Goal: Information Seeking & Learning: Learn about a topic

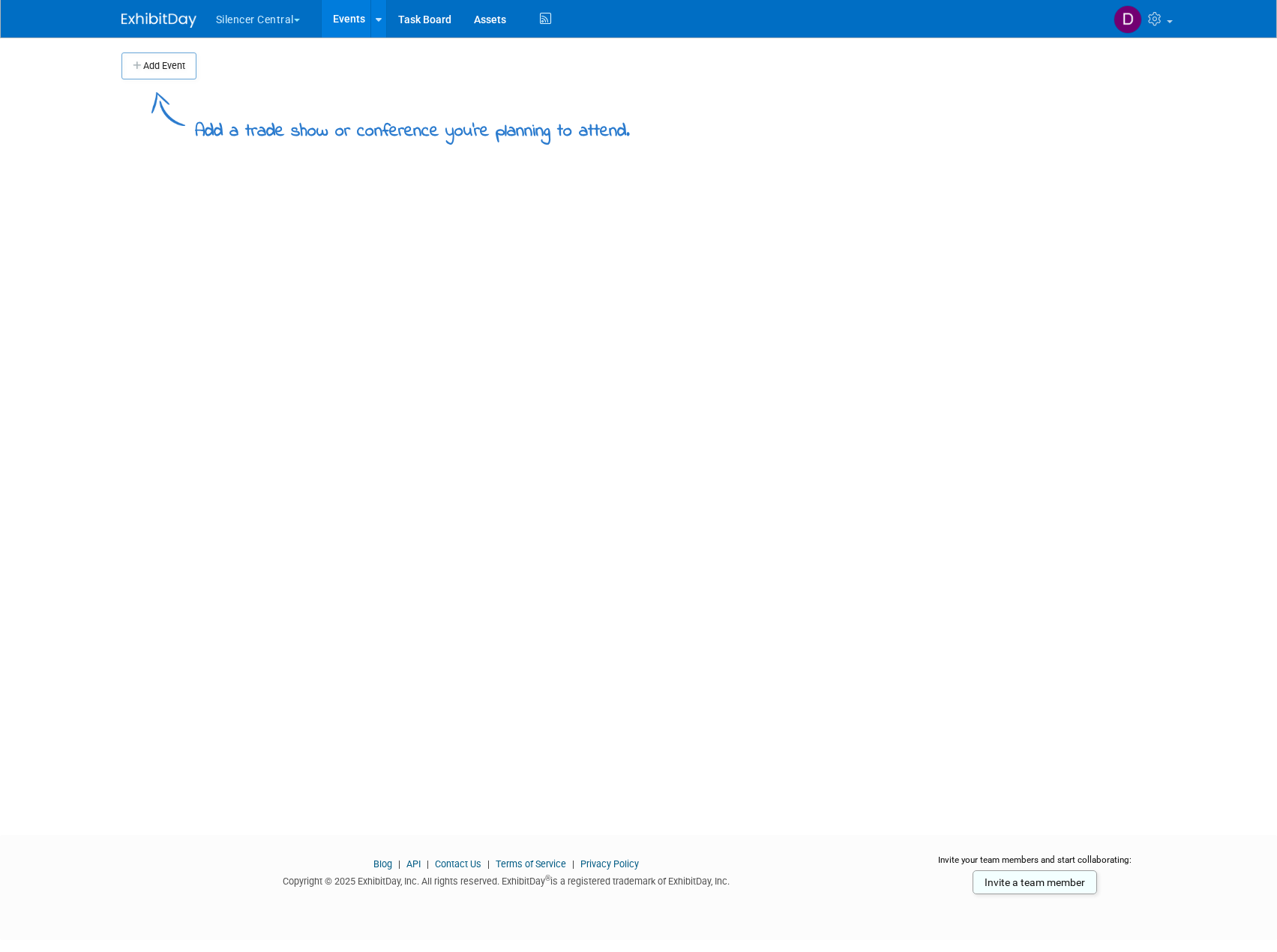
click at [250, 21] on button "Silencer Central" at bounding box center [266, 17] width 104 height 33
click at [258, 85] on link "Silencer Central" at bounding box center [268, 90] width 107 height 21
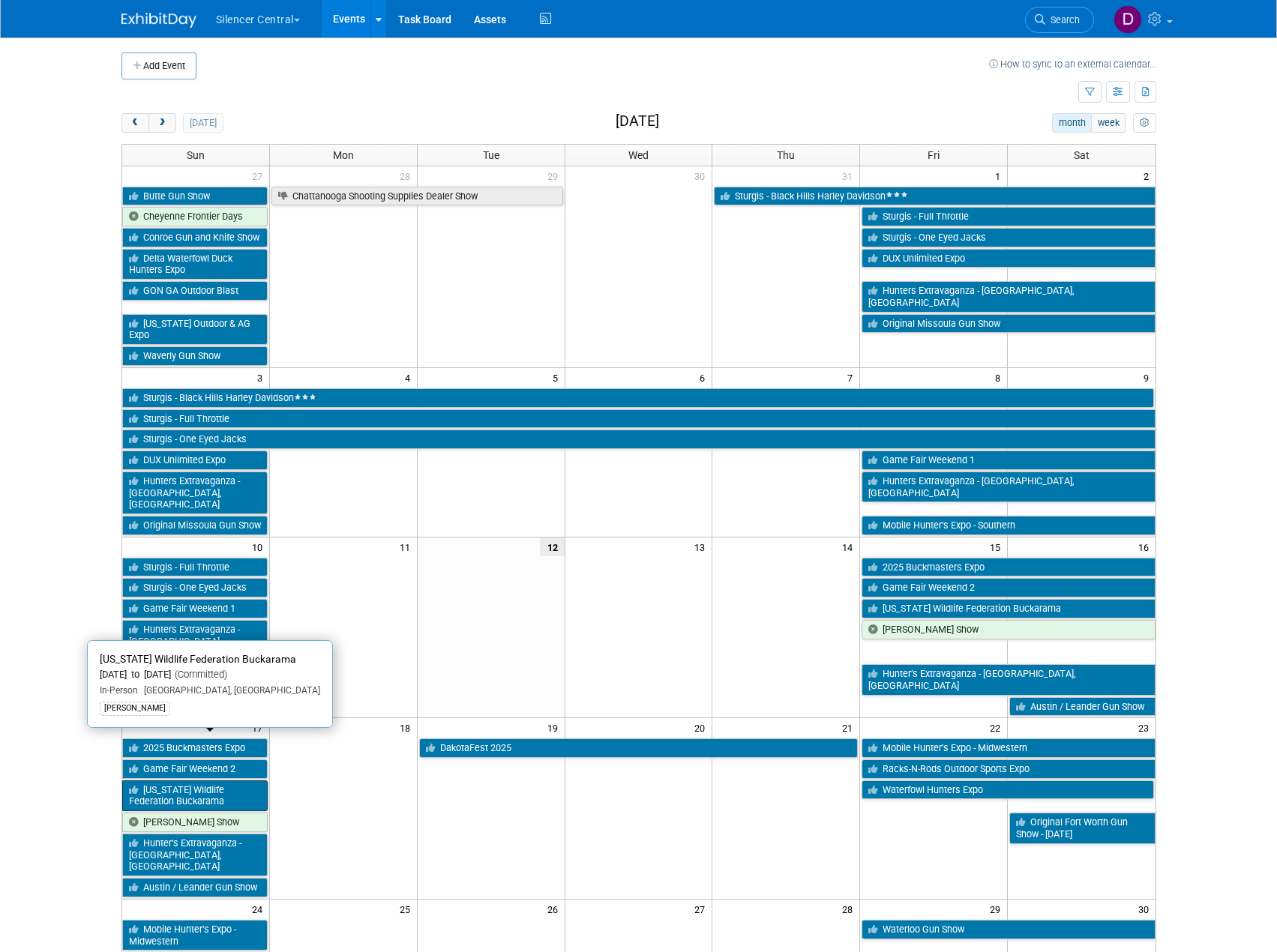
click at [242, 781] on link "Georgia Wildlife Federation Buckarama" at bounding box center [195, 796] width 146 height 31
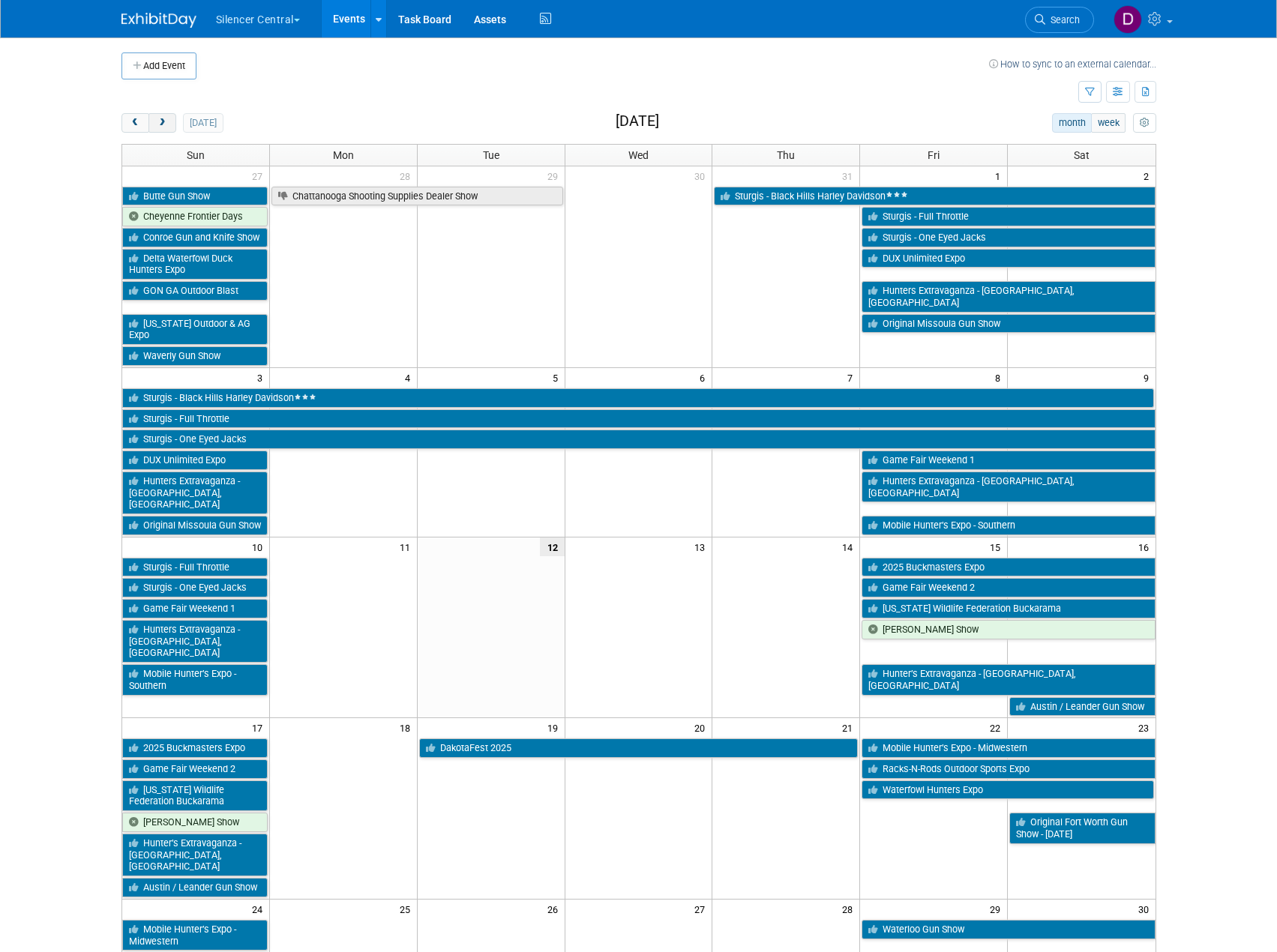
click at [165, 126] on span "next" at bounding box center [162, 123] width 11 height 10
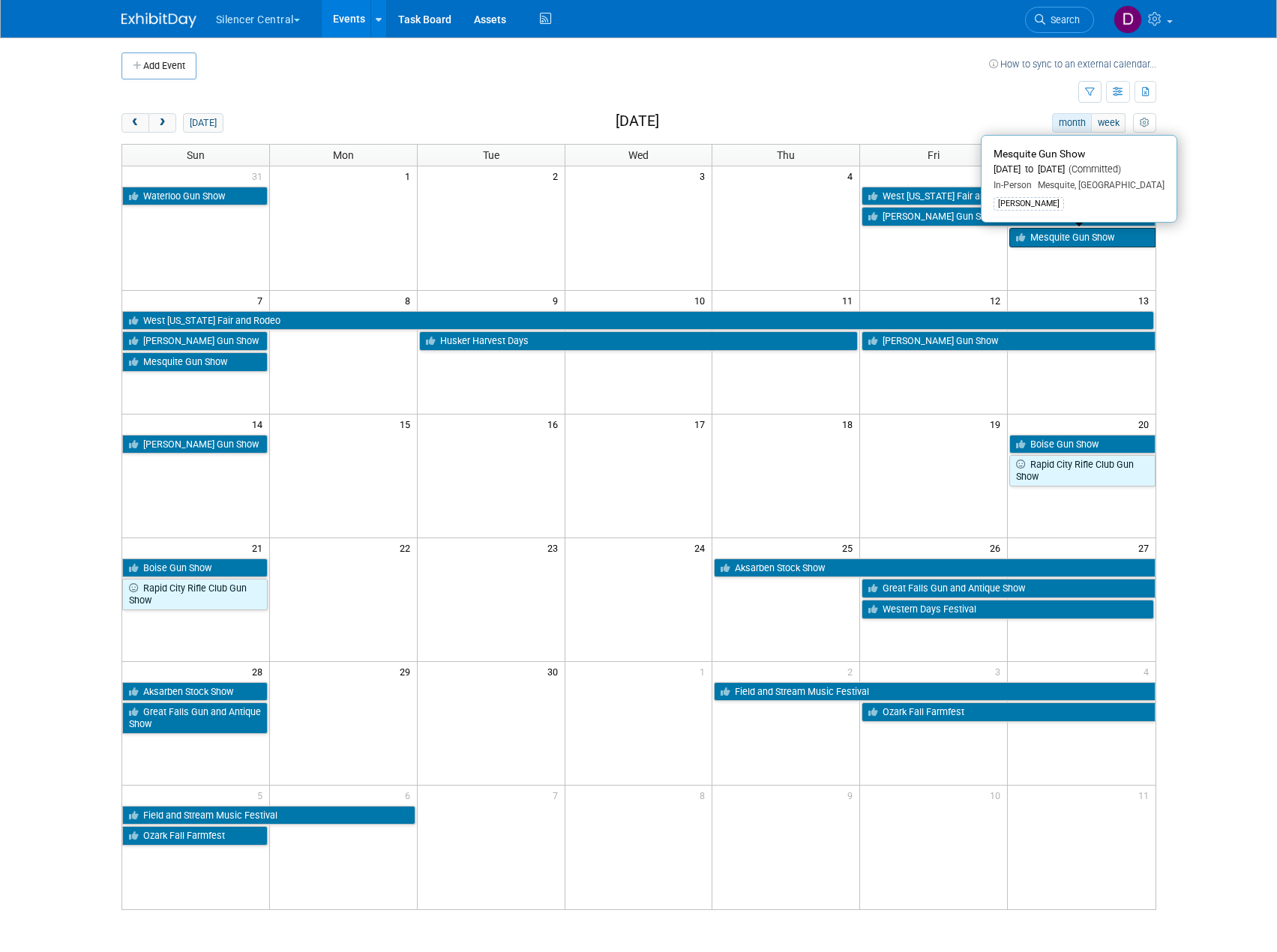
click at [1051, 240] on link "Mesquite Gun Show" at bounding box center [1082, 237] width 146 height 20
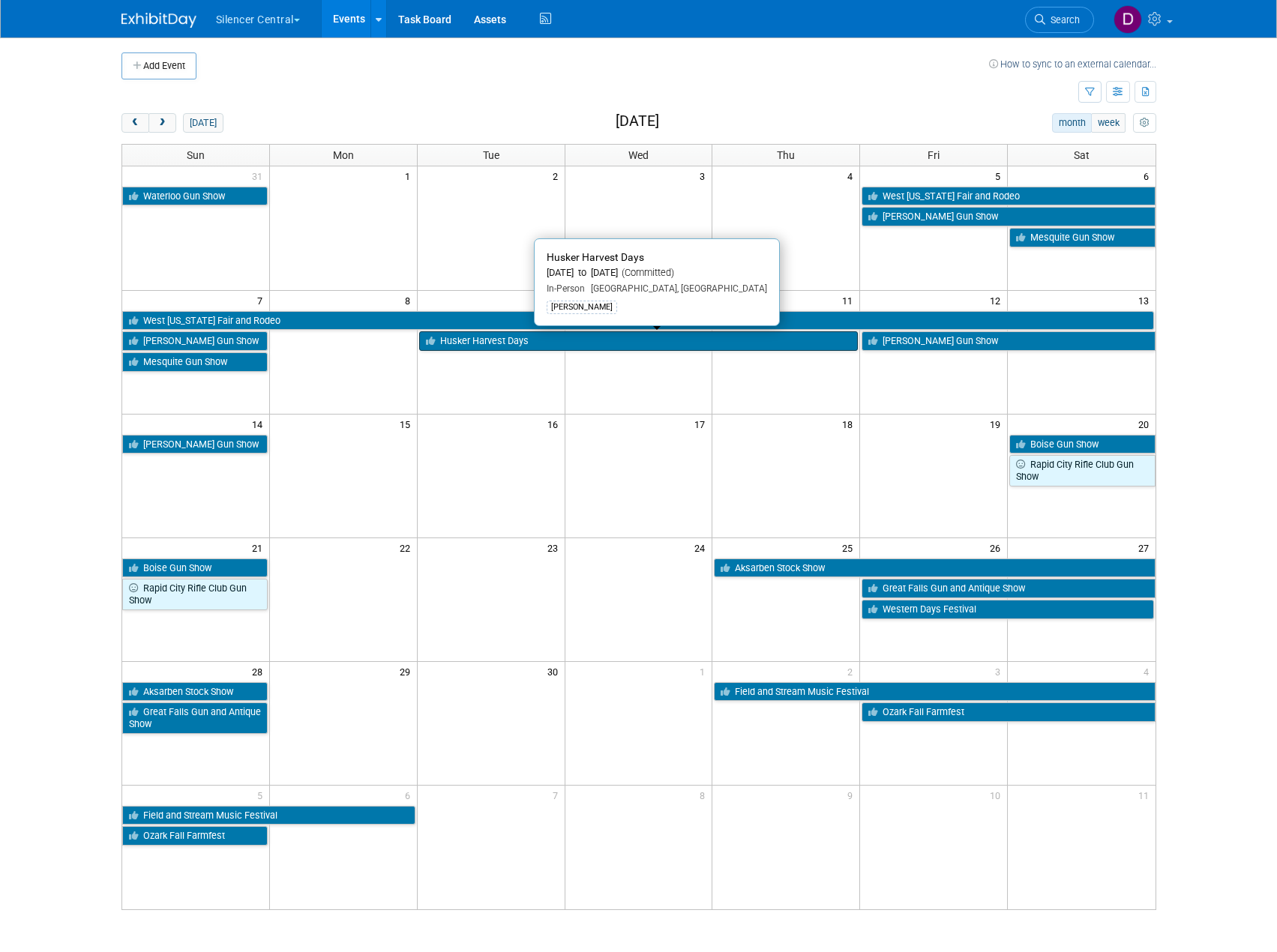
click at [638, 338] on link "Husker Harvest Days" at bounding box center [639, 341] width 440 height 20
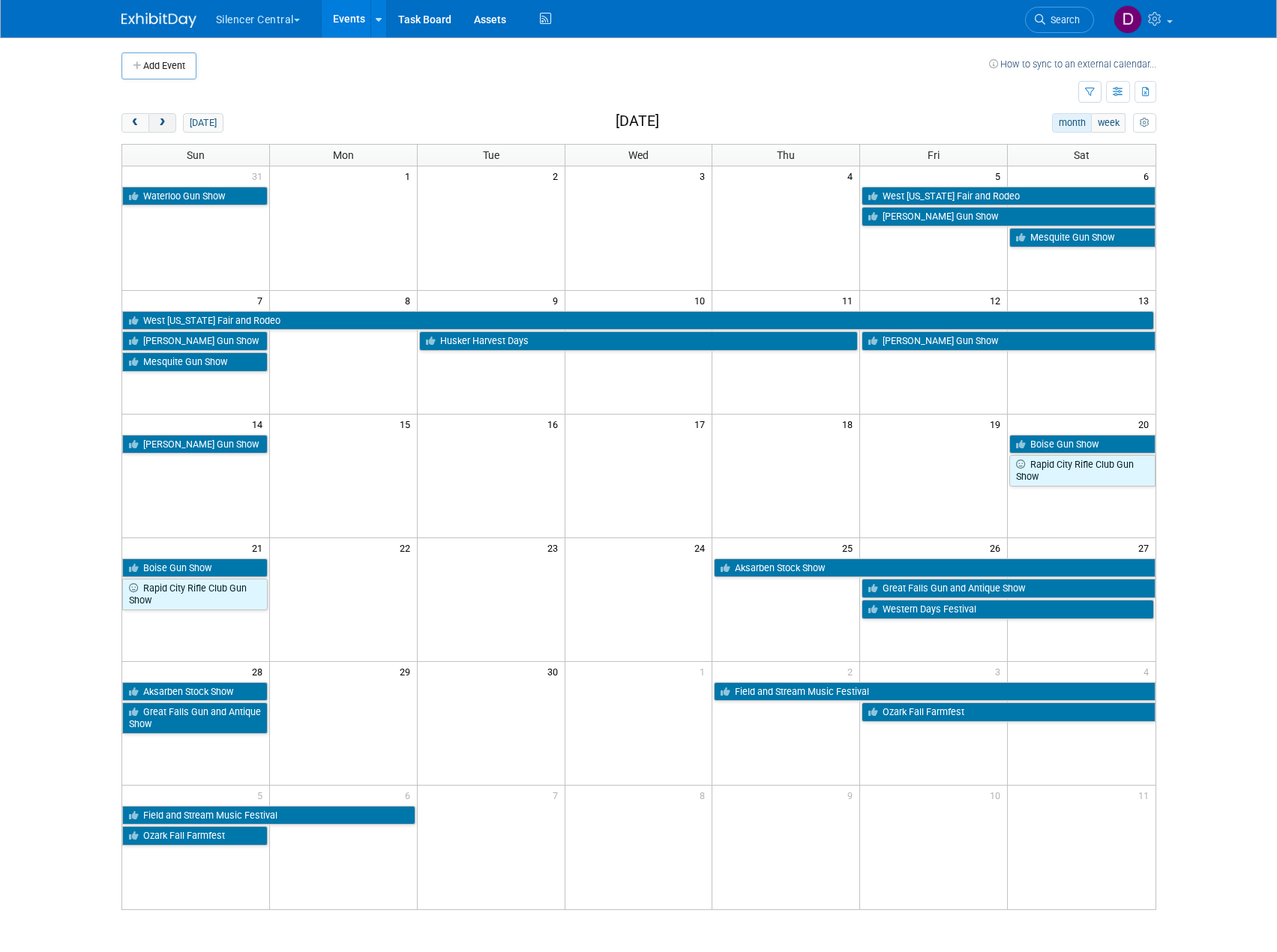
click at [171, 121] on button "next" at bounding box center [162, 123] width 28 height 20
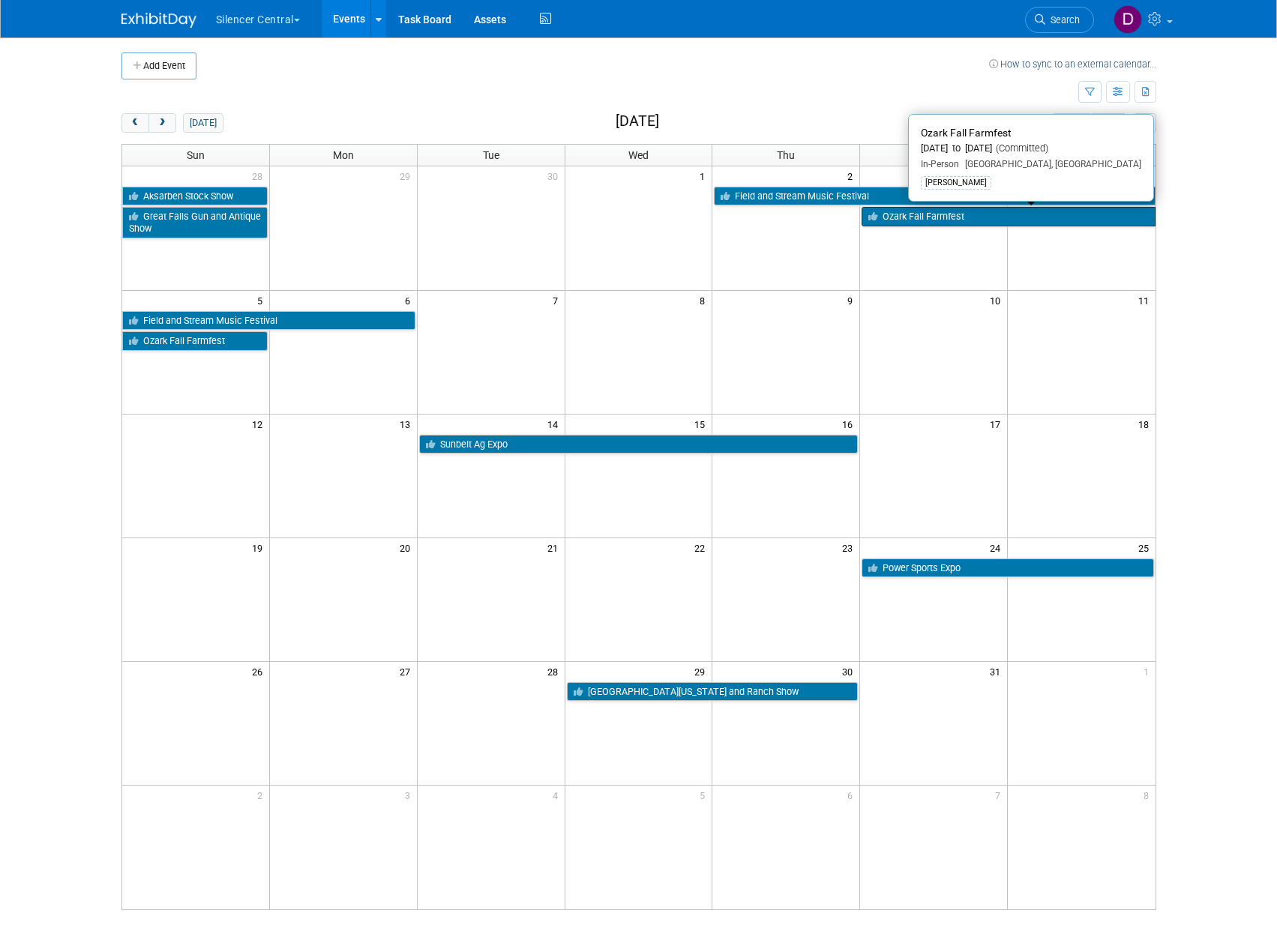
click at [1035, 218] on link "Ozark Fall Farmfest" at bounding box center [1008, 216] width 293 height 20
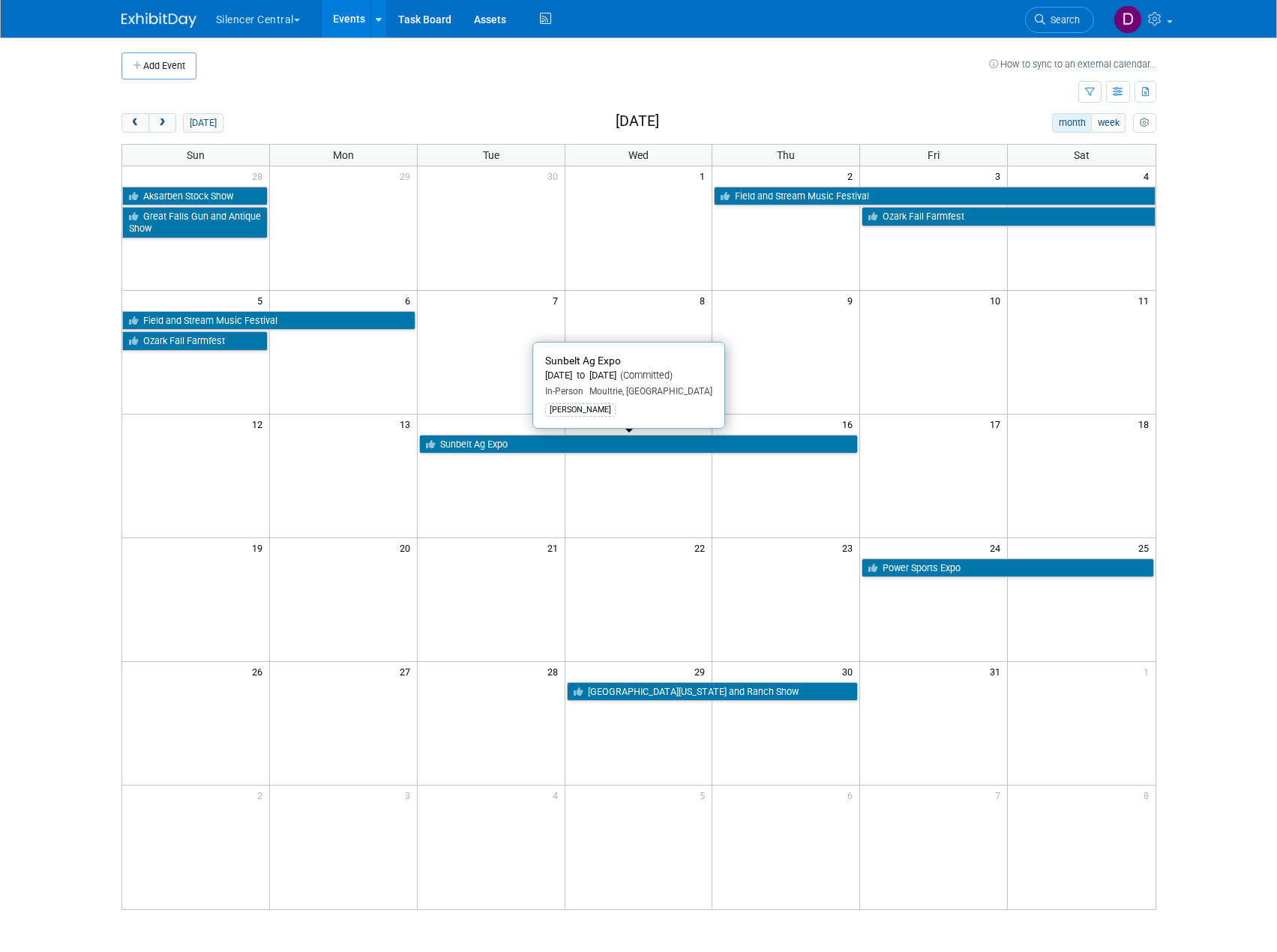
click at [492, 452] on link "Sunbelt Ag Expo" at bounding box center [639, 445] width 440 height 20
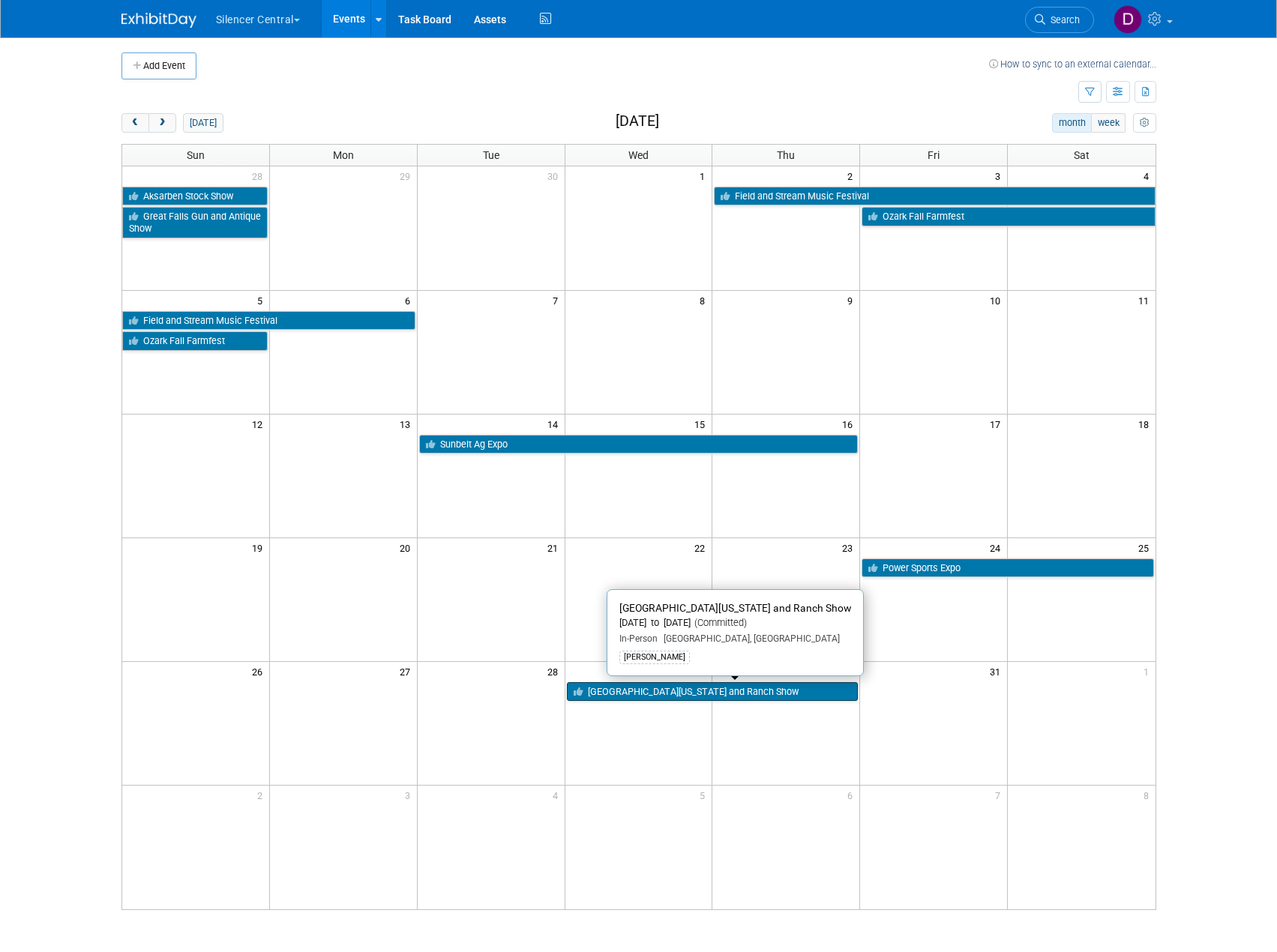
click at [605, 692] on link "[GEOGRAPHIC_DATA][US_STATE] and Ranch Show" at bounding box center [713, 692] width 292 height 20
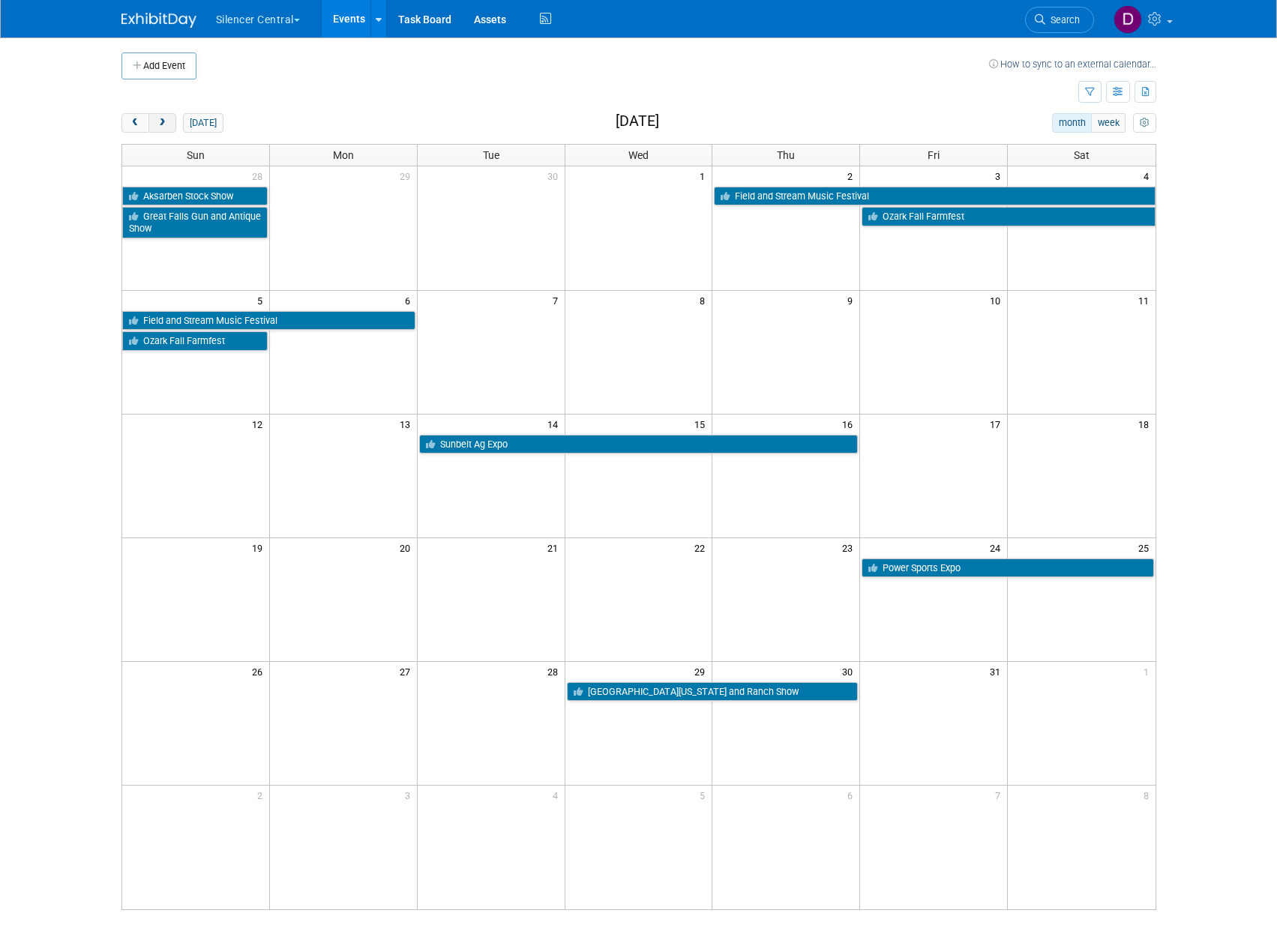
click at [161, 120] on span "next" at bounding box center [162, 123] width 11 height 10
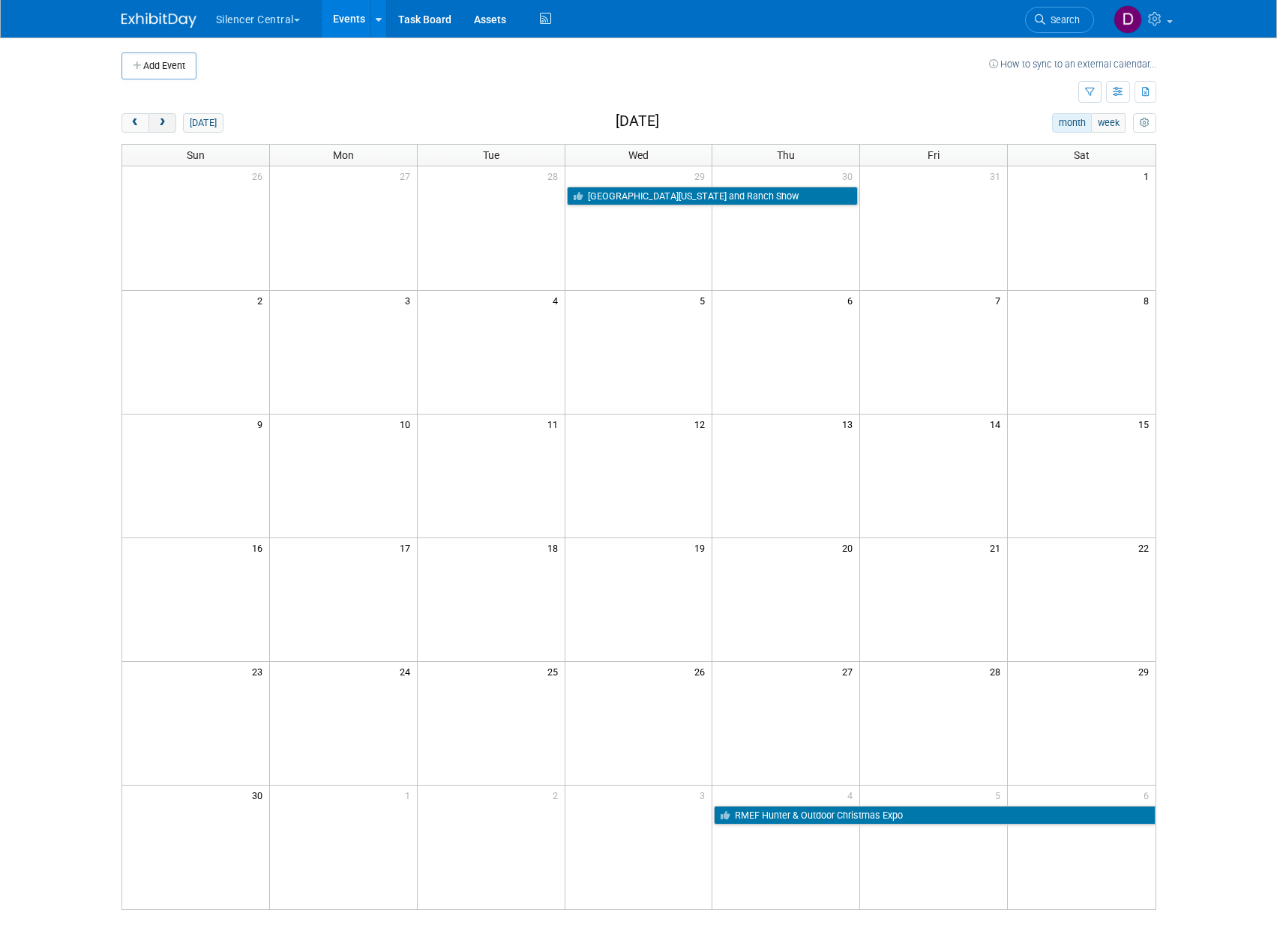
click at [170, 118] on button "next" at bounding box center [162, 123] width 28 height 20
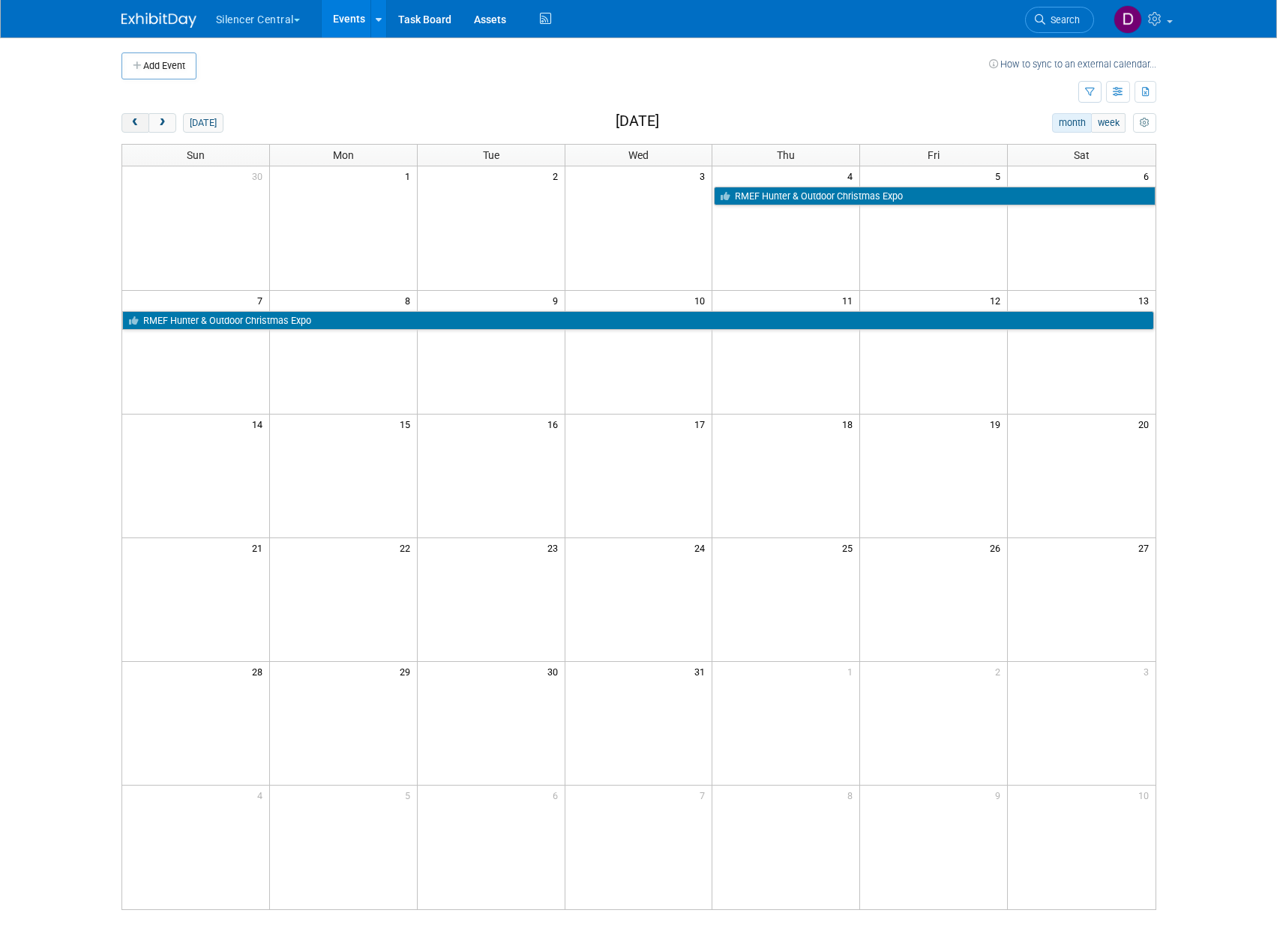
click at [141, 122] on span "prev" at bounding box center [135, 123] width 11 height 10
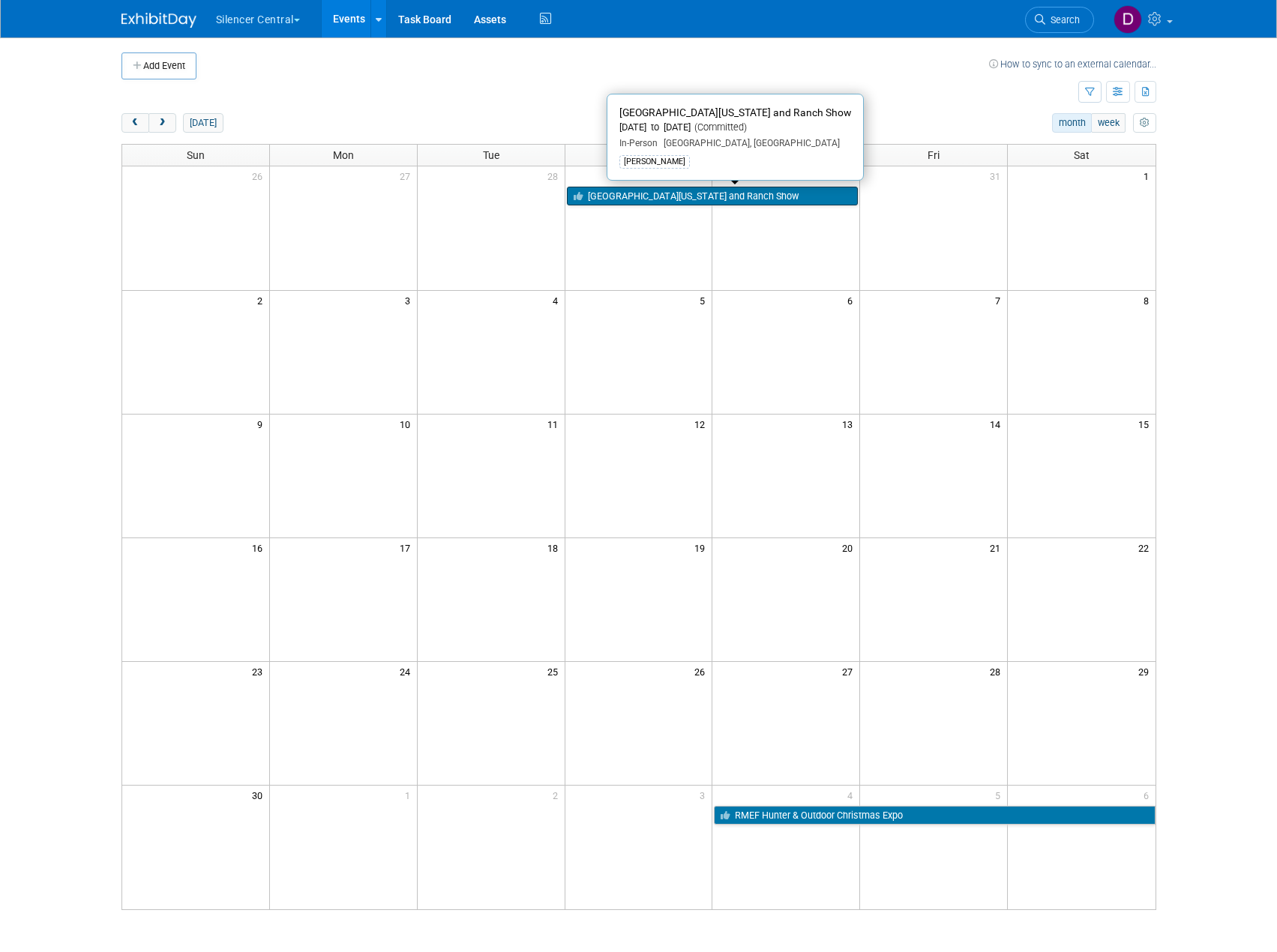
click at [705, 196] on link "[GEOGRAPHIC_DATA][US_STATE] and Ranch Show" at bounding box center [713, 196] width 292 height 20
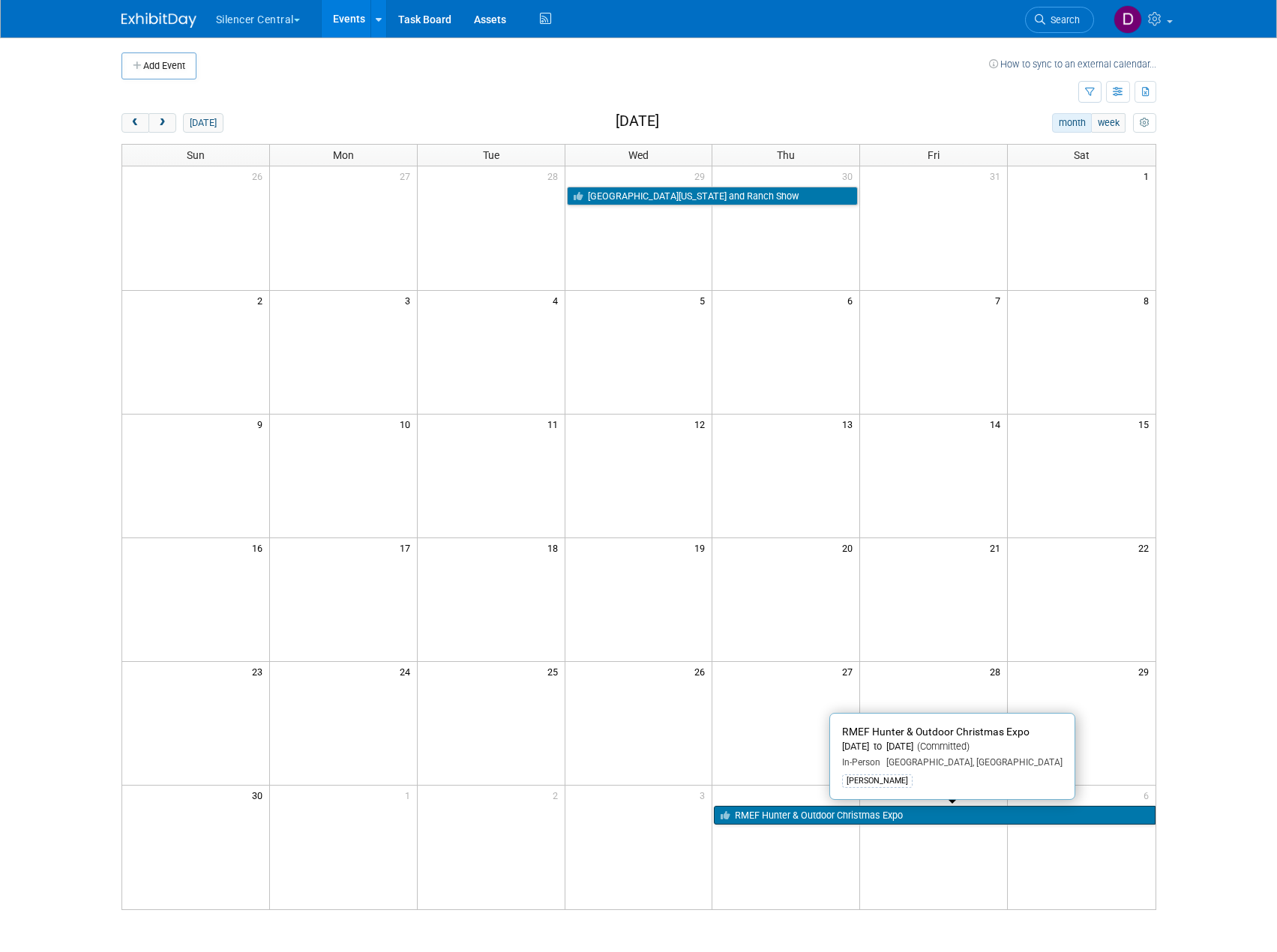
click at [921, 812] on link "RMEF Hunter & Outdoor Christmas Expo" at bounding box center [934, 815] width 441 height 20
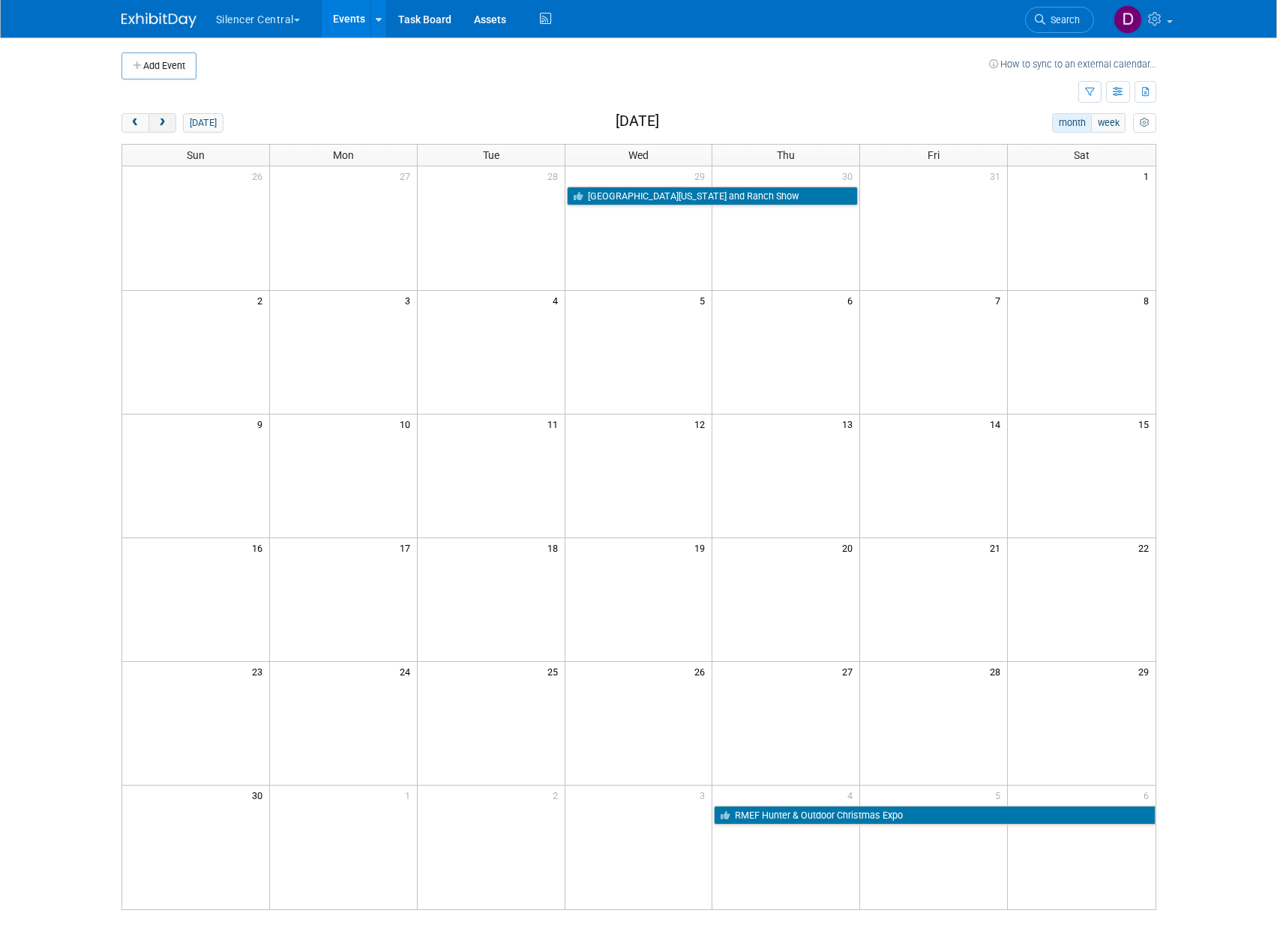
click at [155, 123] on button "next" at bounding box center [162, 123] width 28 height 20
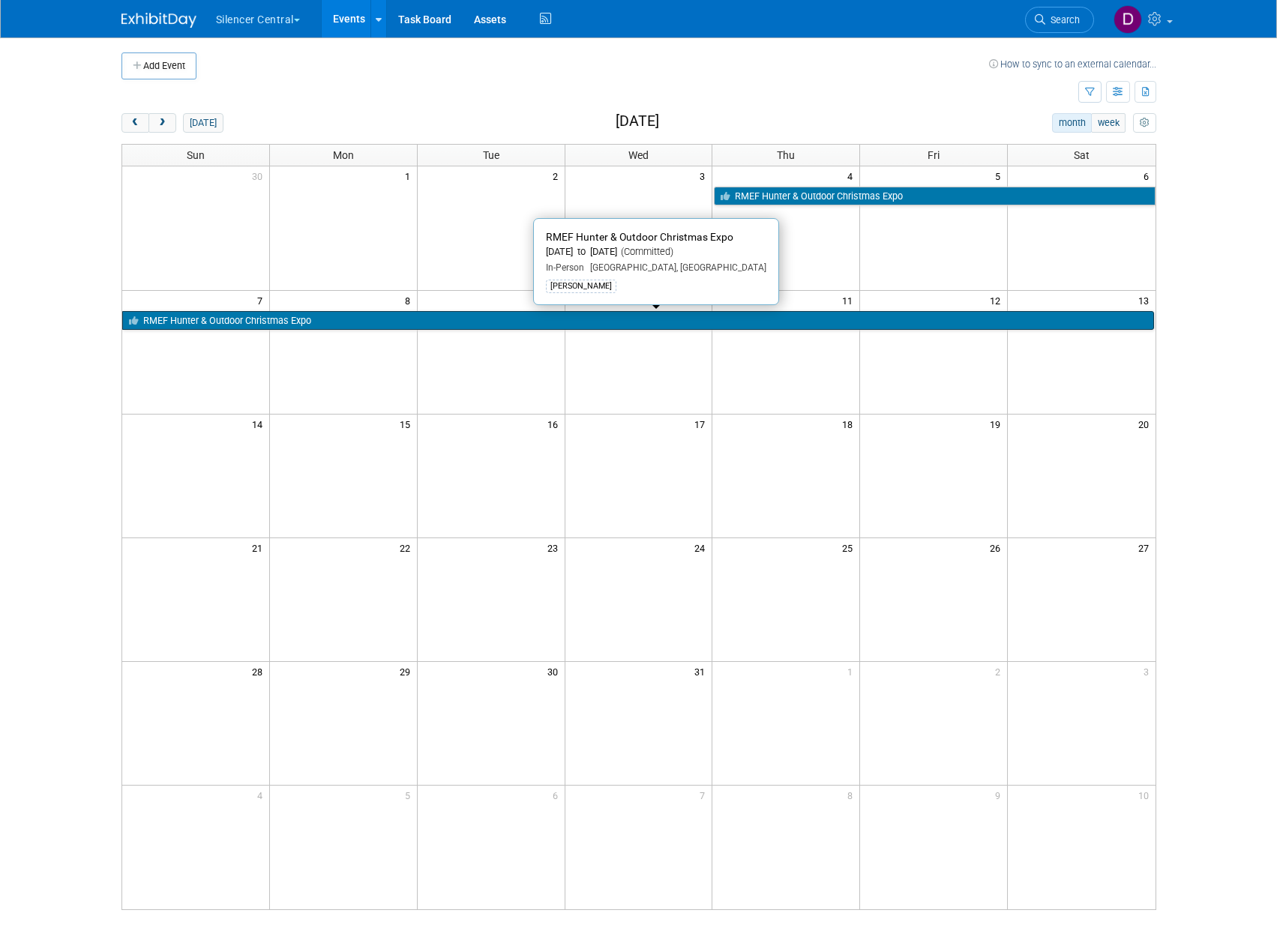
click at [519, 326] on link "RMEF Hunter & Outdoor Christmas Expo" at bounding box center [638, 321] width 1032 height 20
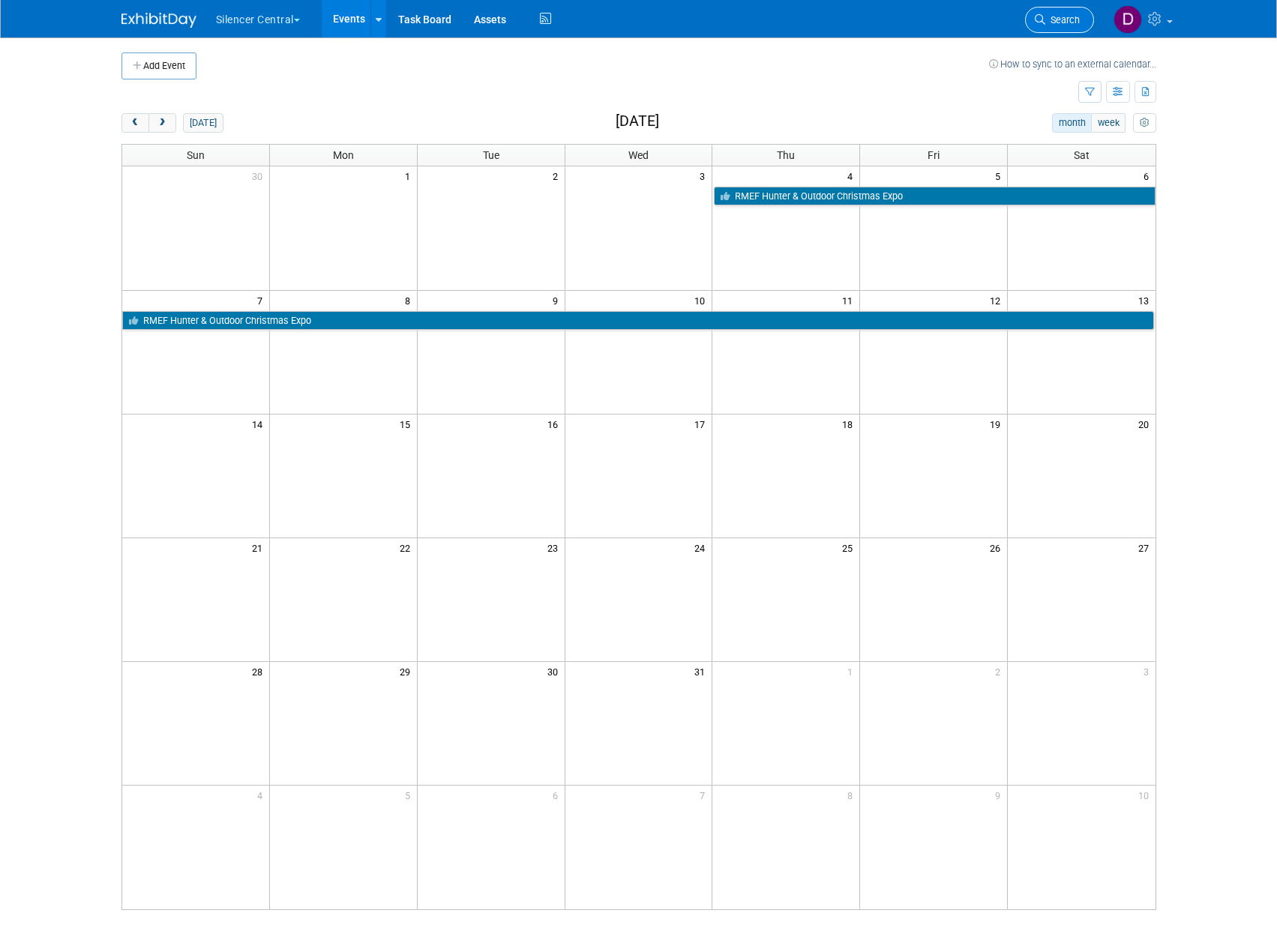
click at [1042, 15] on icon at bounding box center [1040, 20] width 11 height 11
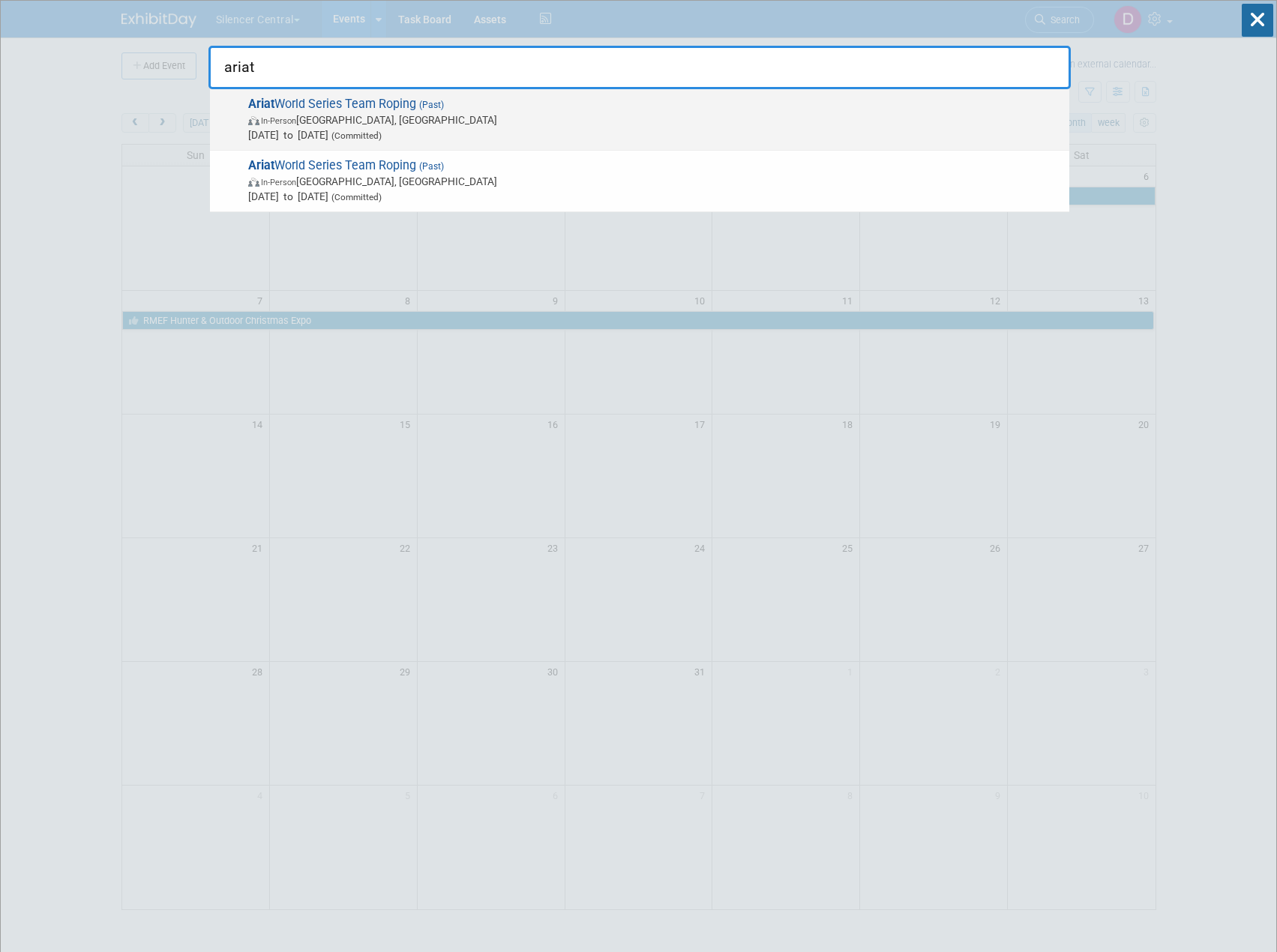
type input "ariat"
click at [526, 115] on span "In-Person Las Vegas, NV" at bounding box center [655, 120] width 813 height 15
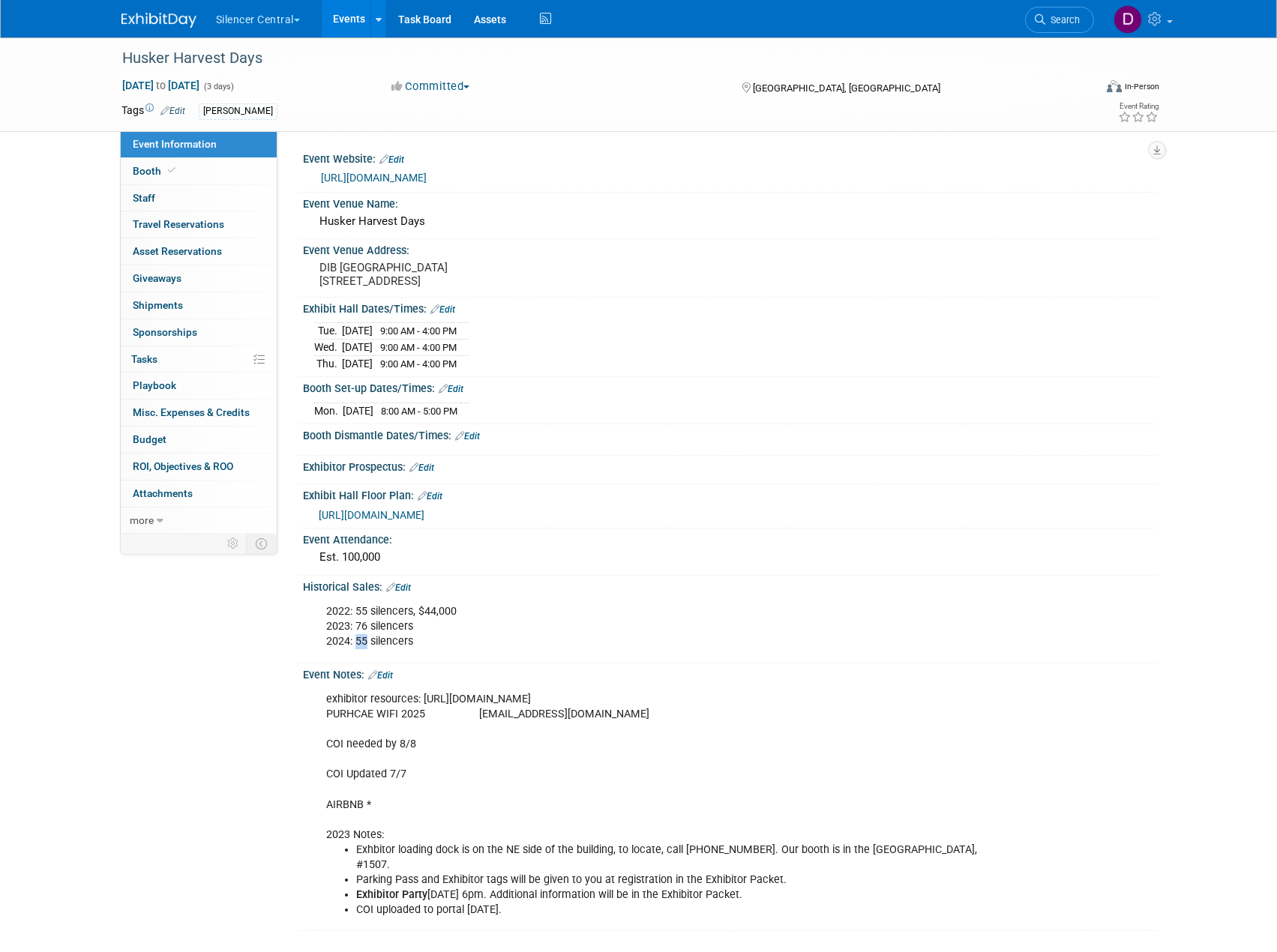
click at [365, 657] on div "2022: 55 silencers, $44,000 2023: 76 silencers 2024: 55 silencers" at bounding box center [653, 627] width 676 height 60
click at [447, 651] on div "2022: 55 silencers, $44,000 2023: 76 silencers 2024: 55 silencers" at bounding box center [653, 627] width 676 height 60
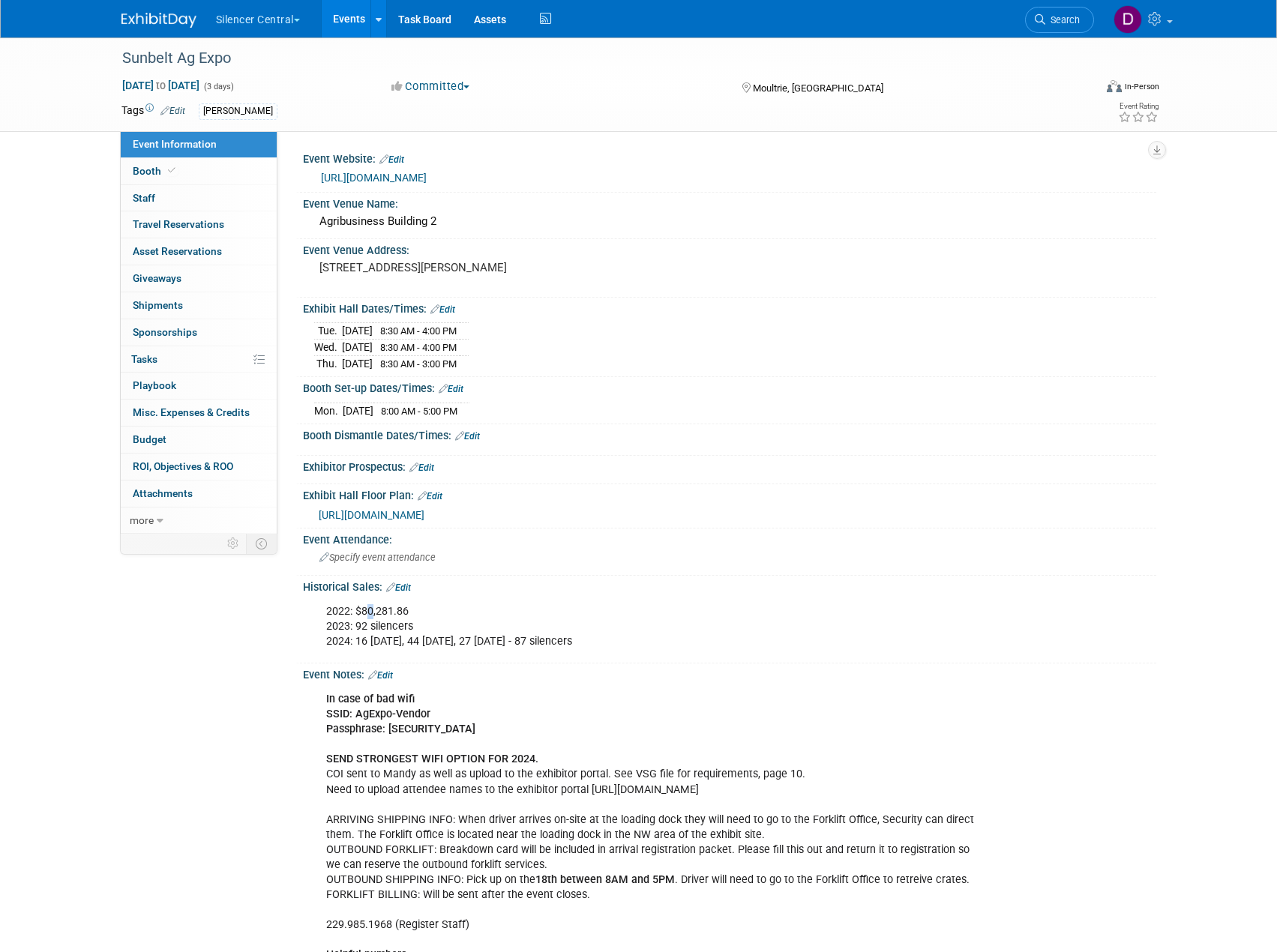
drag, startPoint x: 365, startPoint y: 612, endPoint x: 365, endPoint y: 627, distance: 15.0
click at [371, 607] on div "2022: $80,281.86 2023: 92 silencers 2024: 16 Tuesday, 44 Wednesday, 27 Thursday…" at bounding box center [653, 627] width 676 height 60
click at [365, 624] on div "2022: $80,281.86 2023: 92 silencers 2024: 16 Tuesday, 44 Wednesday, 27 Thursday…" at bounding box center [653, 627] width 676 height 60
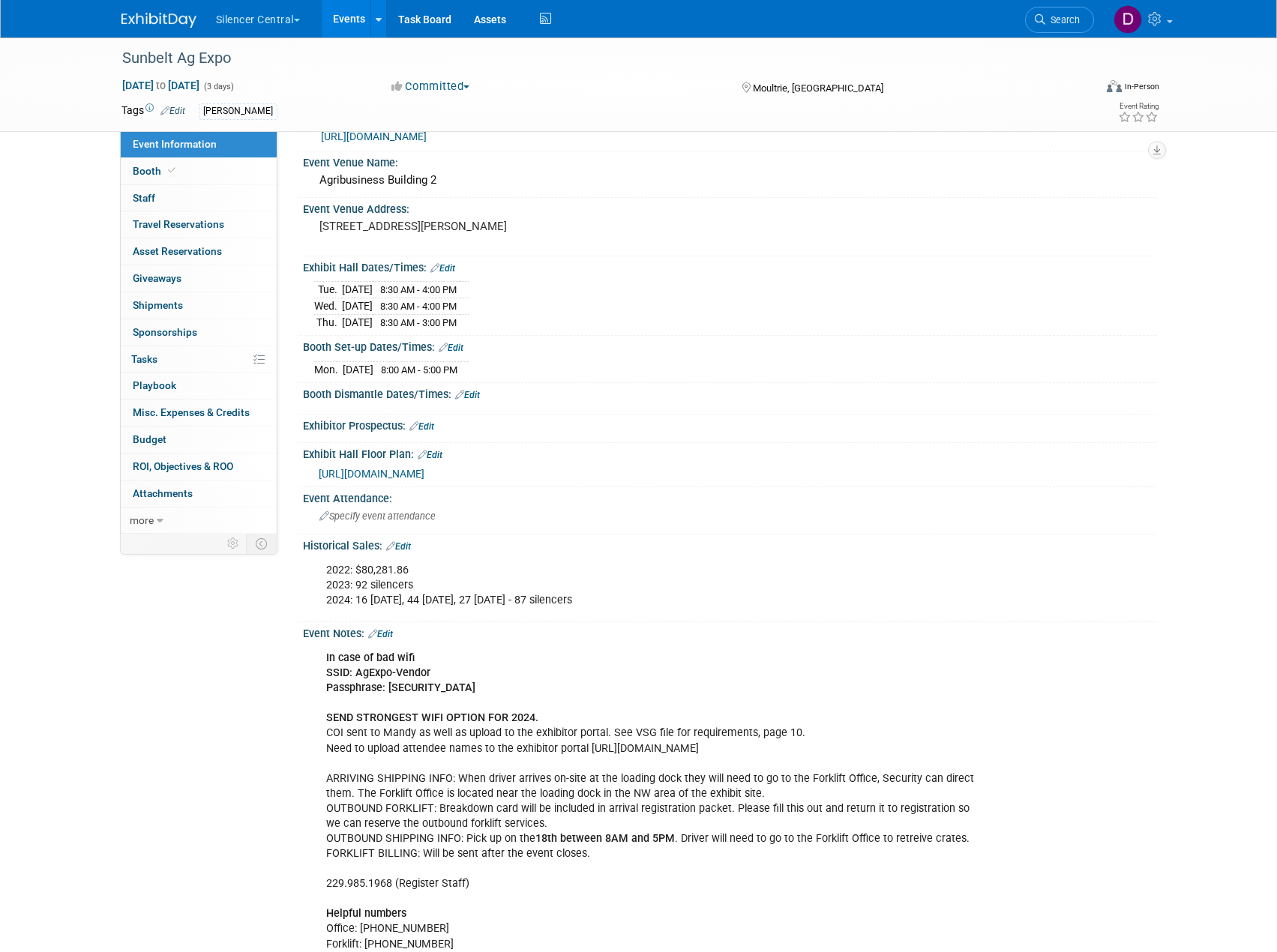
scroll to position [75, 0]
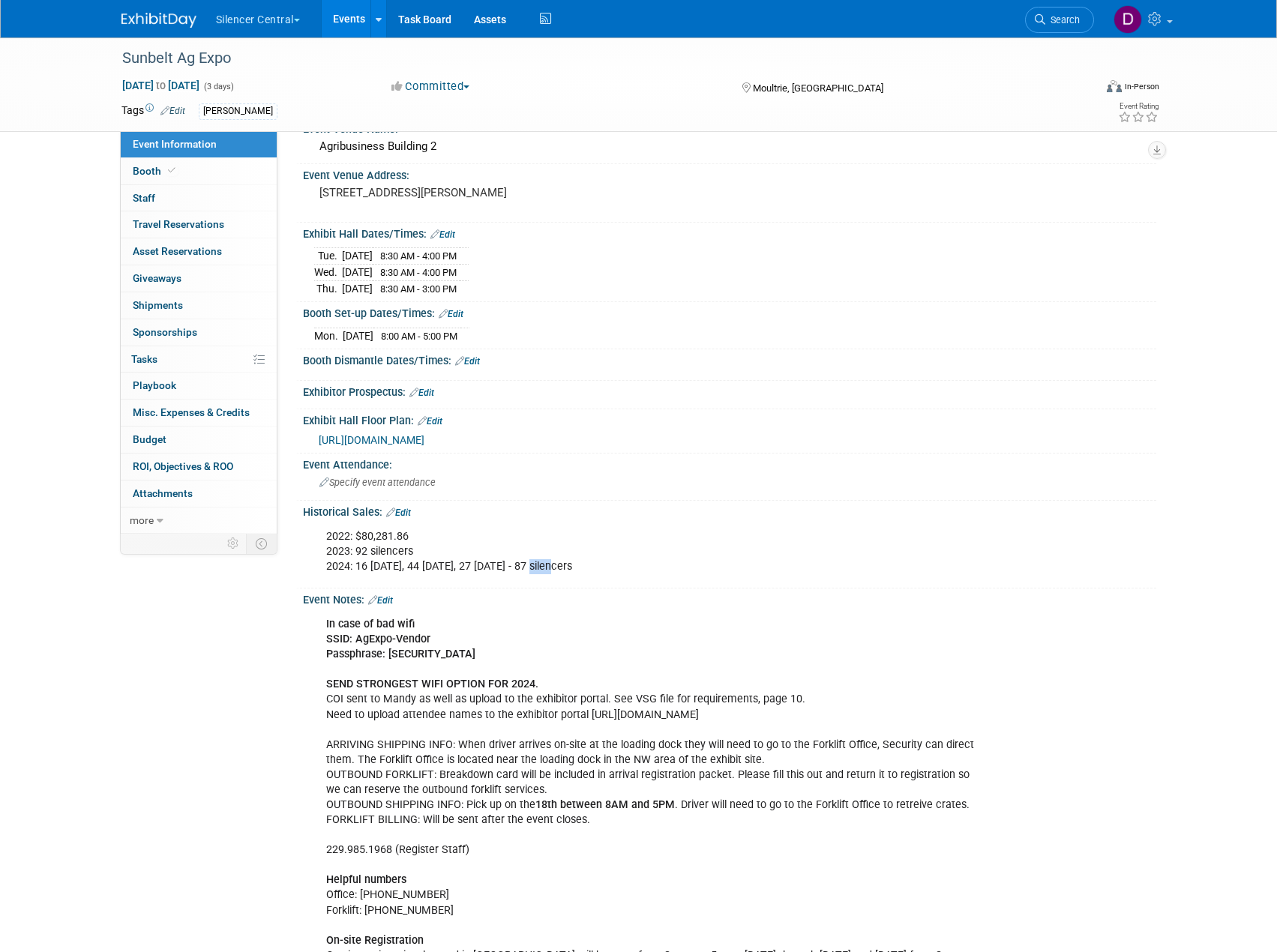
drag, startPoint x: 552, startPoint y: 560, endPoint x: 567, endPoint y: 567, distance: 16.6
click at [567, 567] on div "2022: $80,281.86 2023: 92 silencers 2024: 16 Tuesday, 44 Wednesday, 27 Thursday…" at bounding box center [653, 552] width 676 height 60
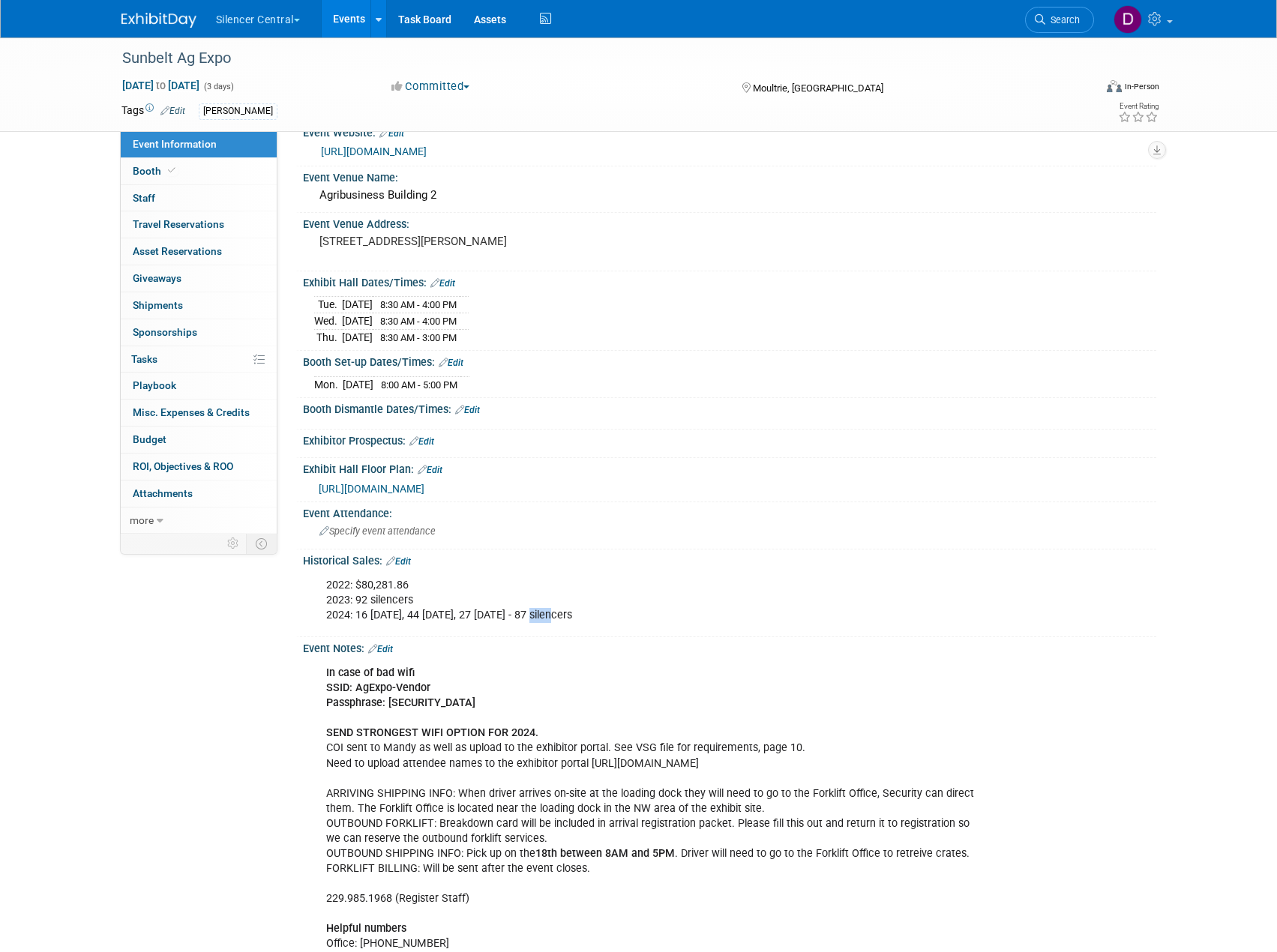
scroll to position [0, 0]
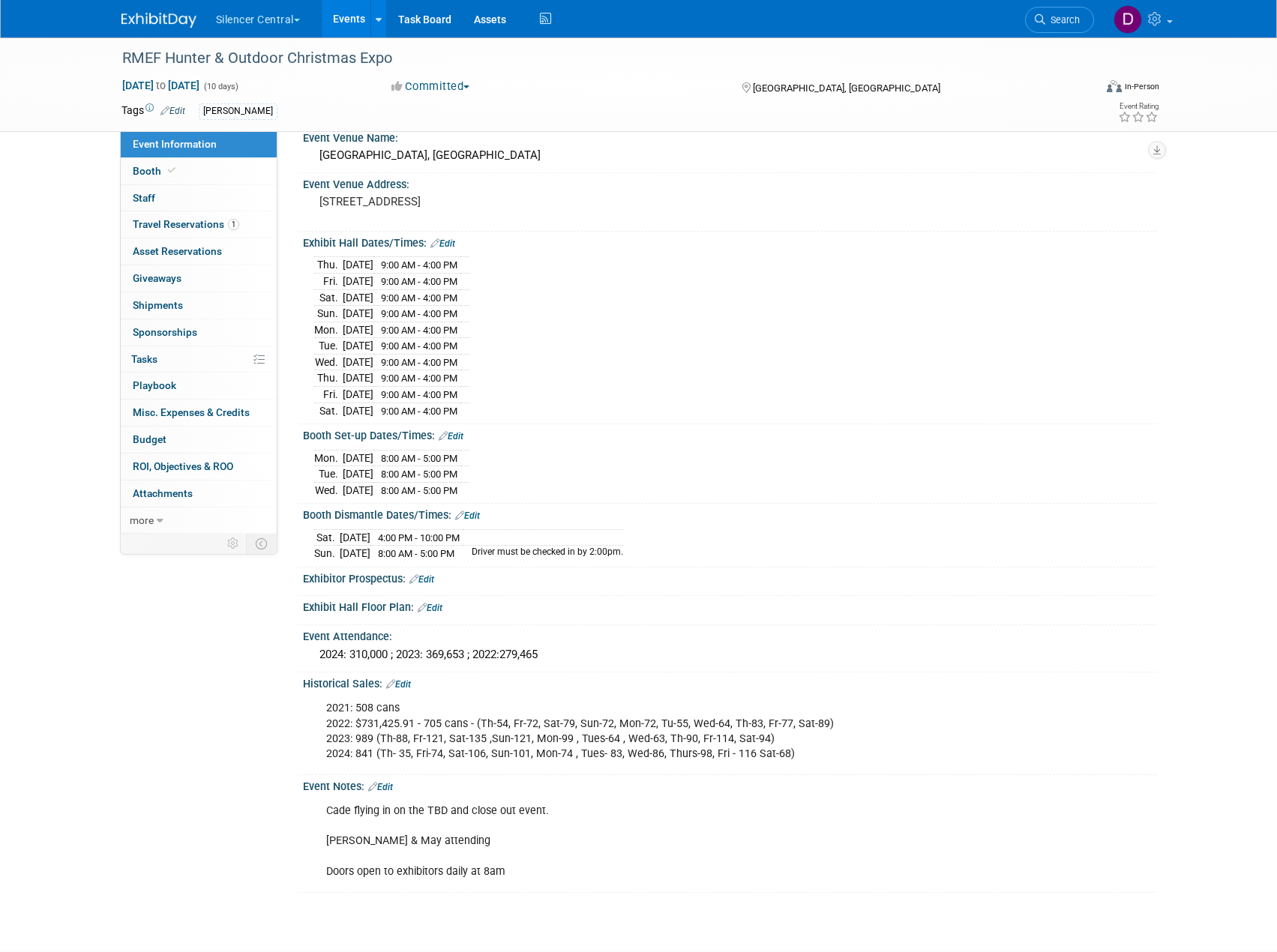
scroll to position [162, 0]
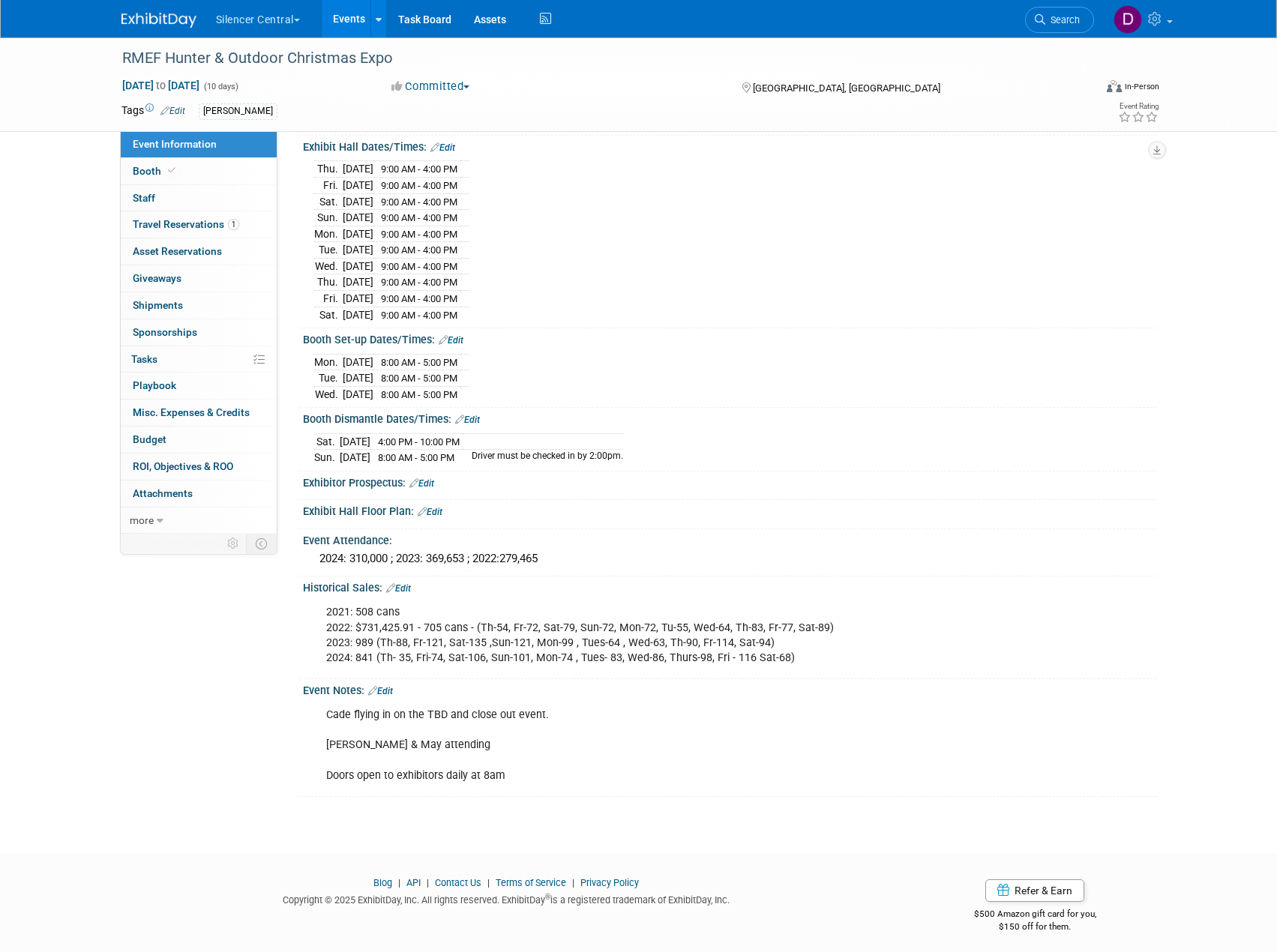
click at [623, 736] on div "Cade flying in on the TBD and close out event. Maddox, Kelly & May attending Do…" at bounding box center [653, 745] width 676 height 90
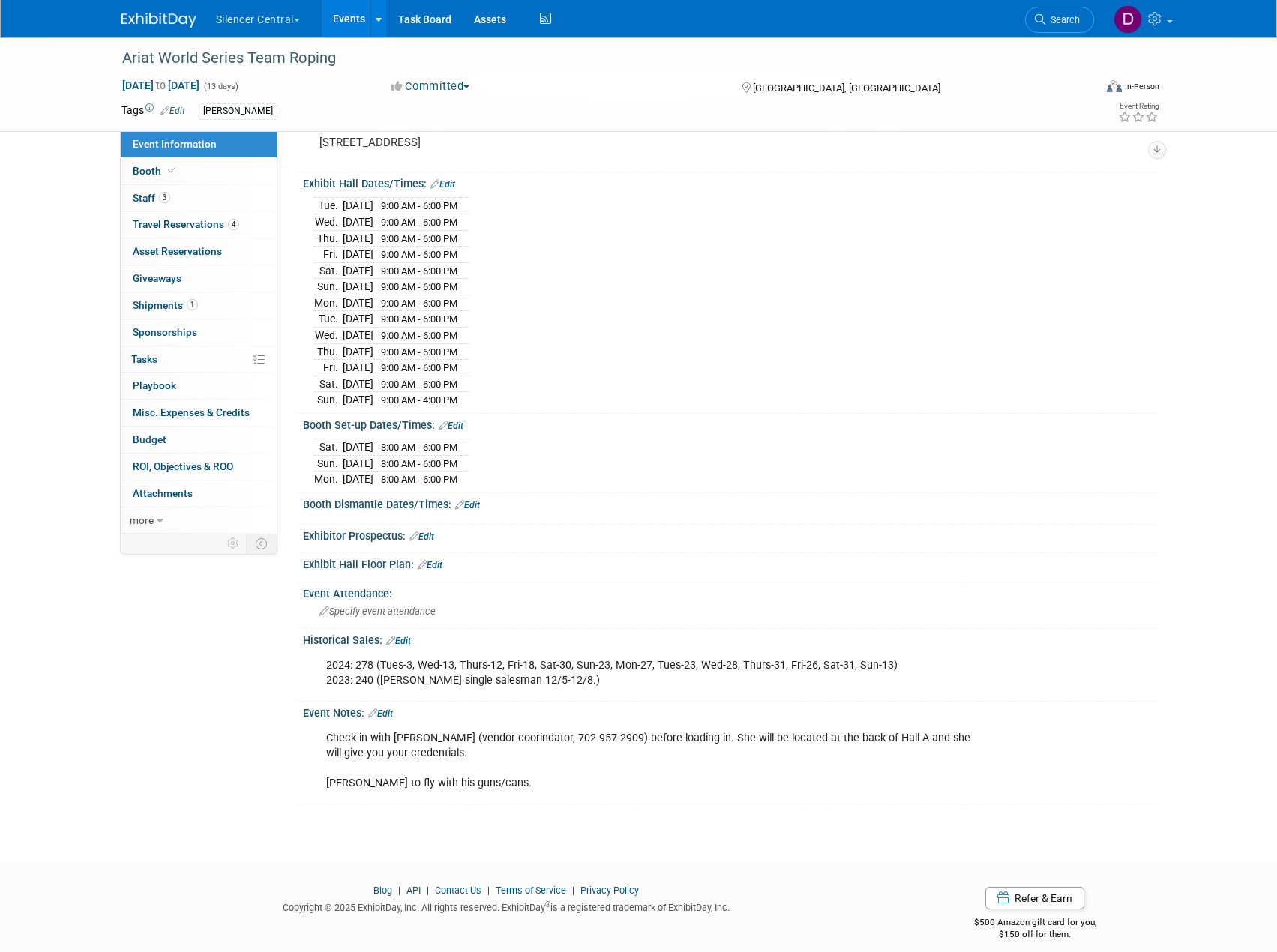
scroll to position [116, 0]
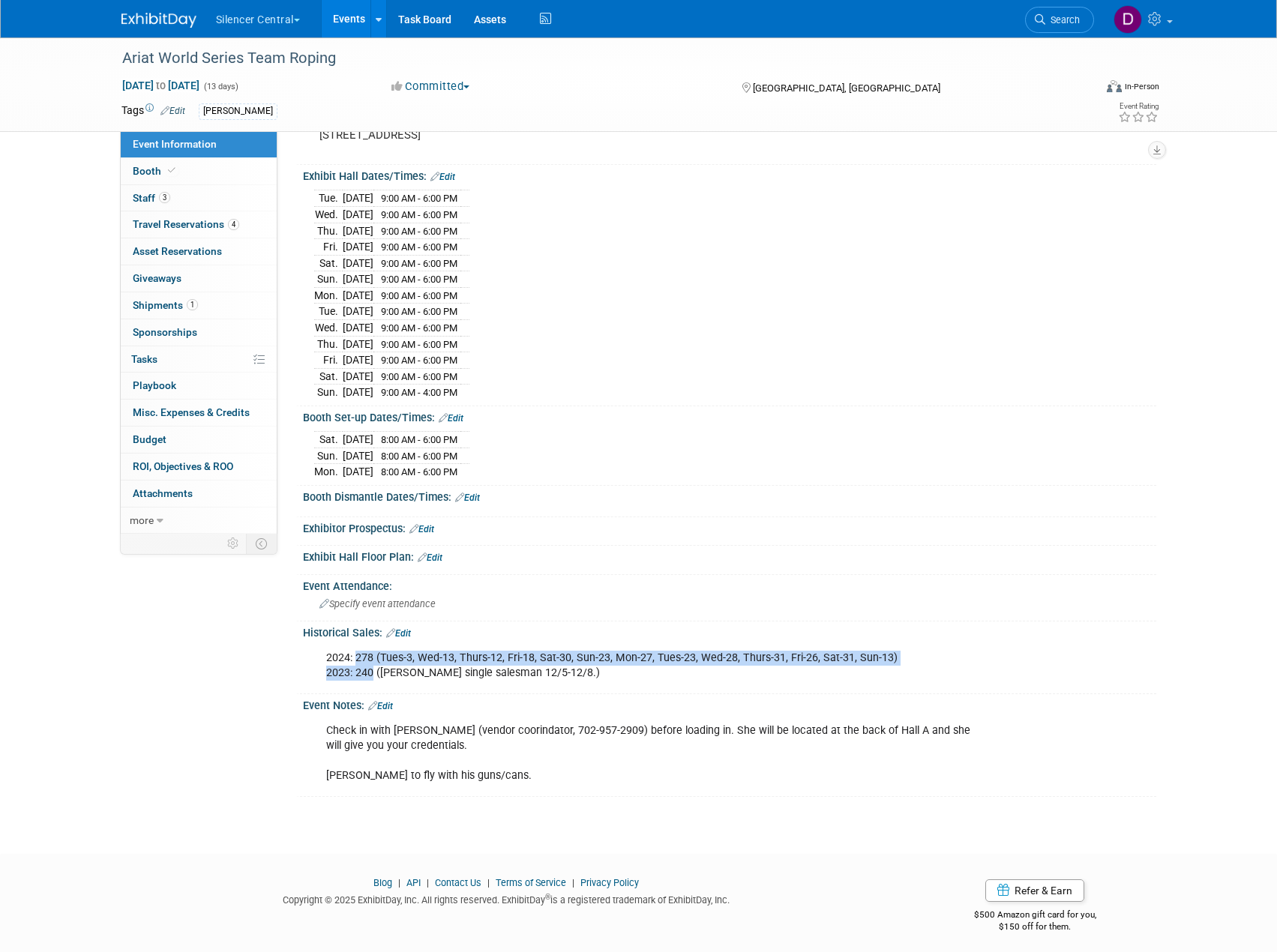
drag, startPoint x: 356, startPoint y: 645, endPoint x: 372, endPoint y: 669, distance: 28.8
click at [372, 669] on div "2024: 278 (Tues-3, Wed-13, Thurs-12, Fri-18, Sat-30, Sun-23, Mon-27, Tues-23, W…" at bounding box center [653, 666] width 676 height 45
click at [370, 672] on div "2024: 278 (Tues-3, Wed-13, Thurs-12, Fri-18, Sat-30, Sun-23, Mon-27, Tues-23, W…" at bounding box center [653, 666] width 676 height 45
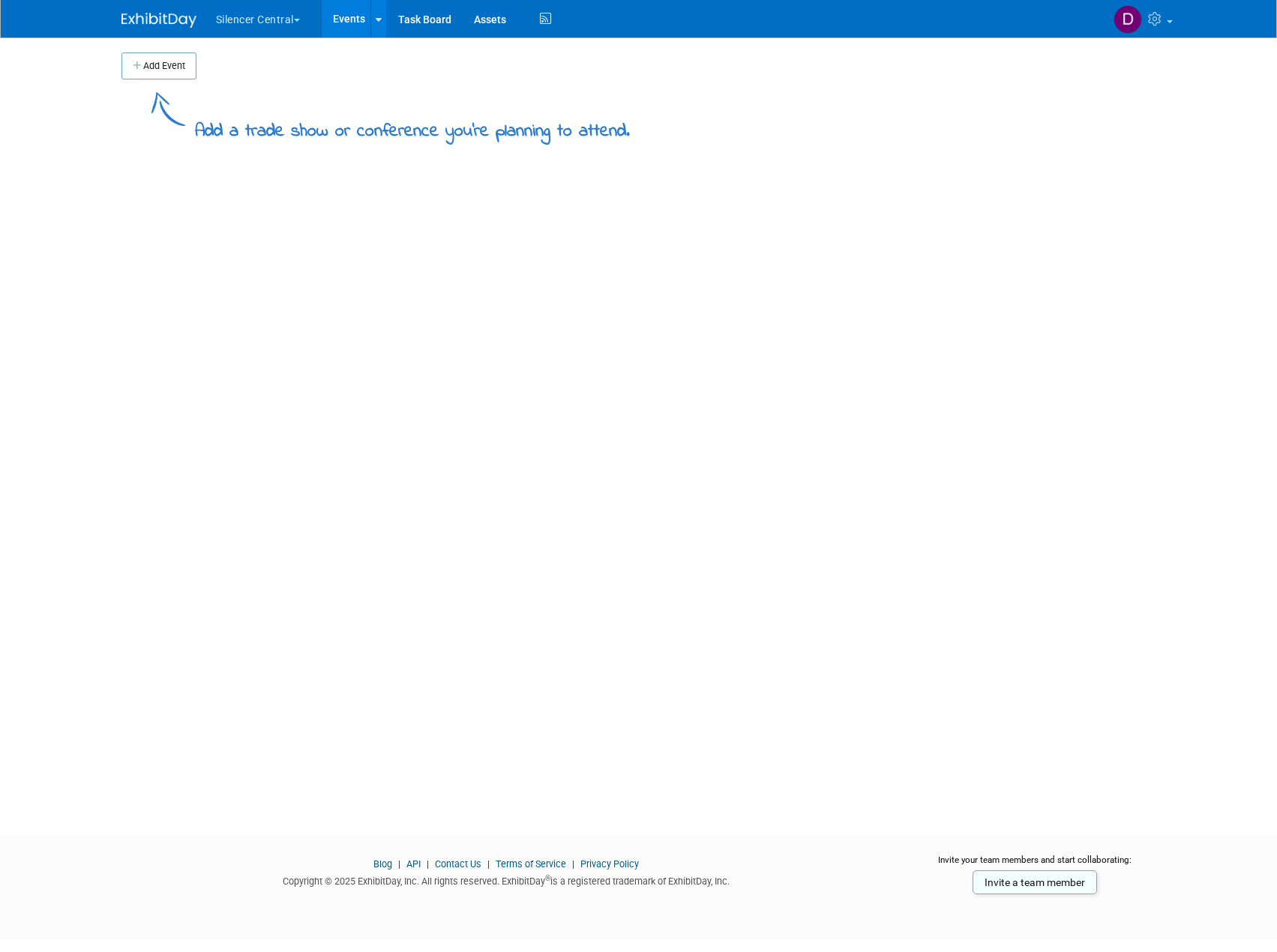
click at [274, 14] on button "Silencer Central" at bounding box center [266, 17] width 104 height 33
click at [268, 86] on link "Silencer Central" at bounding box center [268, 90] width 107 height 21
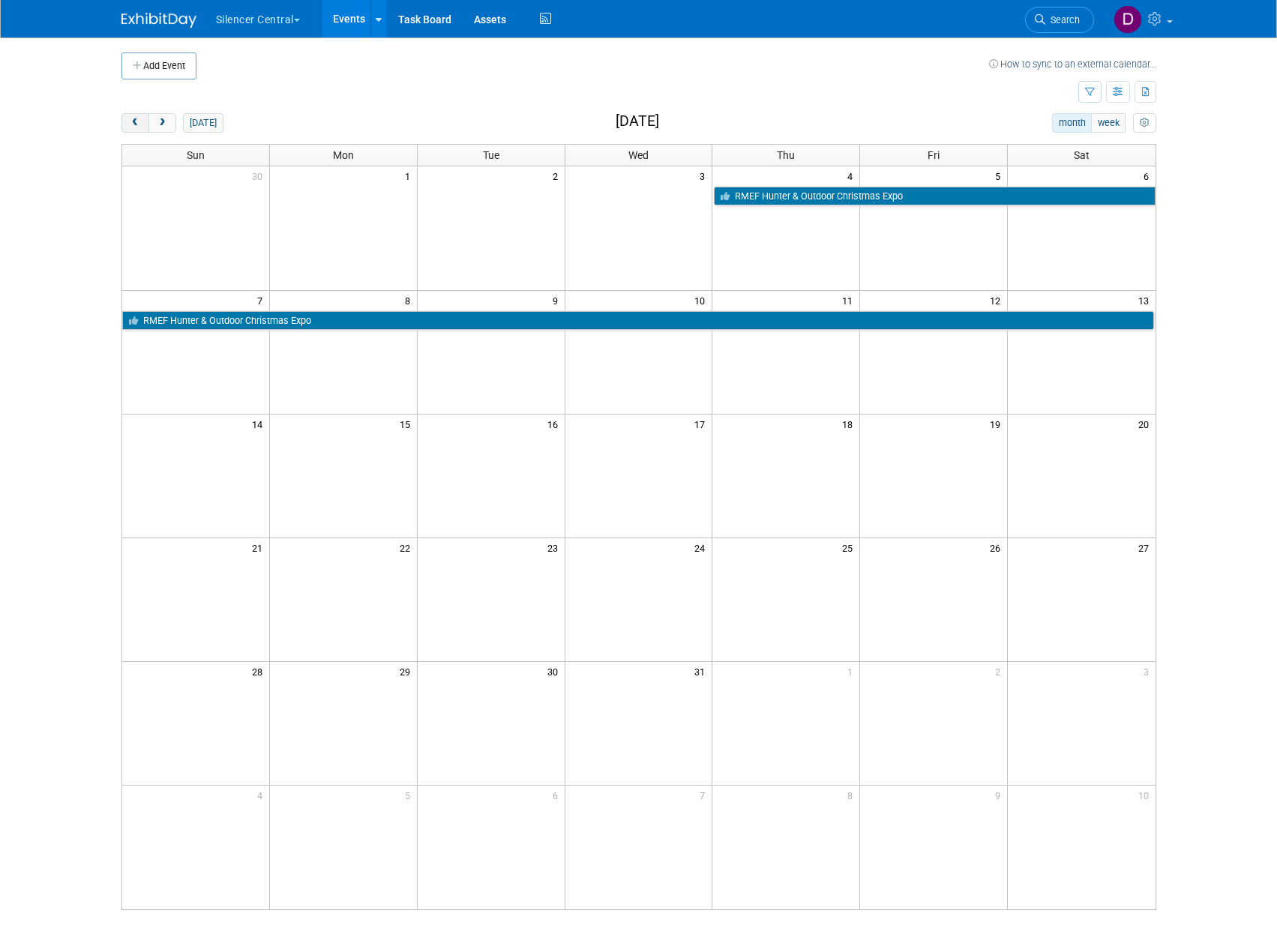
click at [138, 129] on button "prev" at bounding box center [135, 123] width 28 height 20
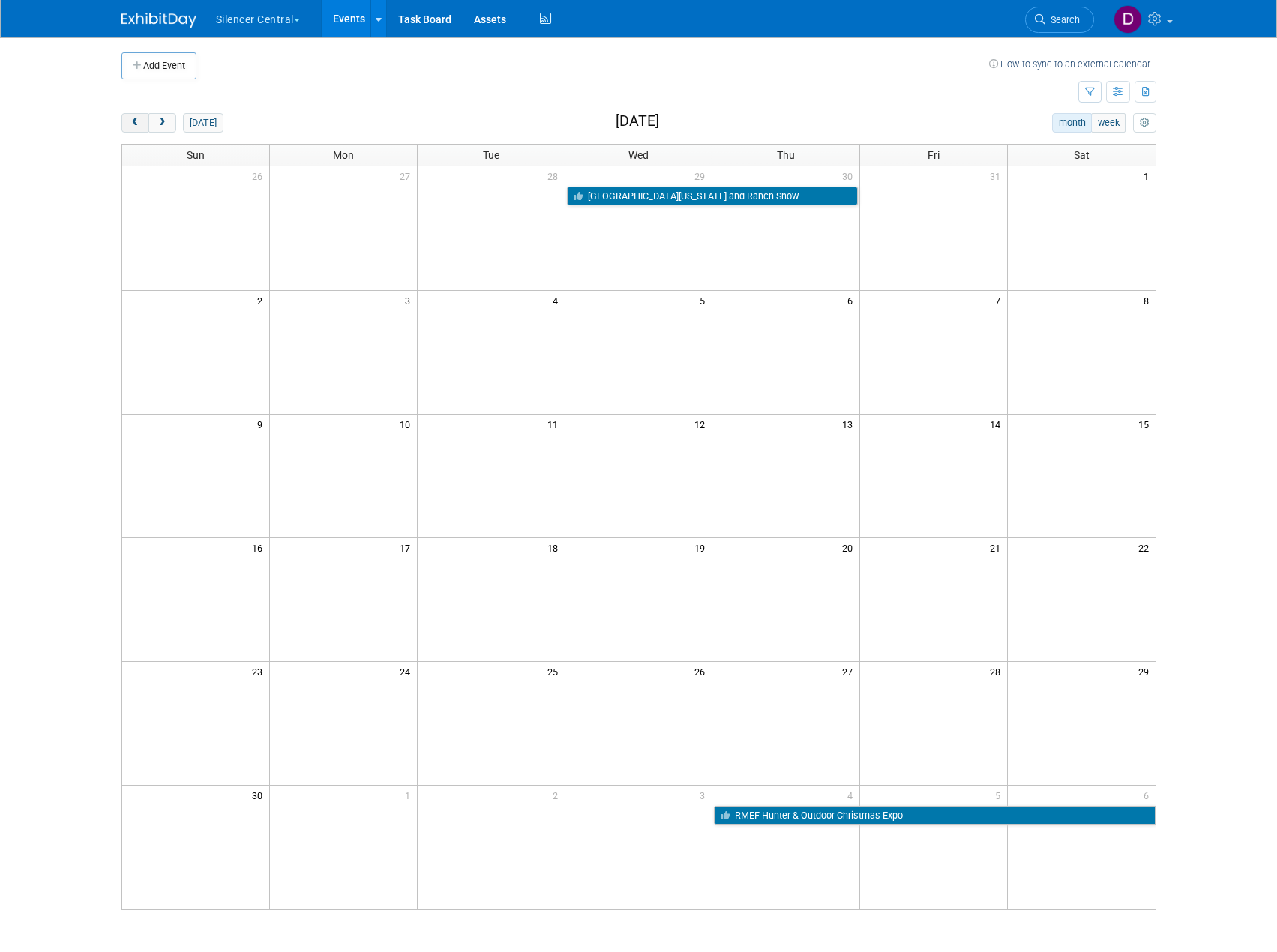
click at [138, 129] on button "prev" at bounding box center [135, 123] width 28 height 20
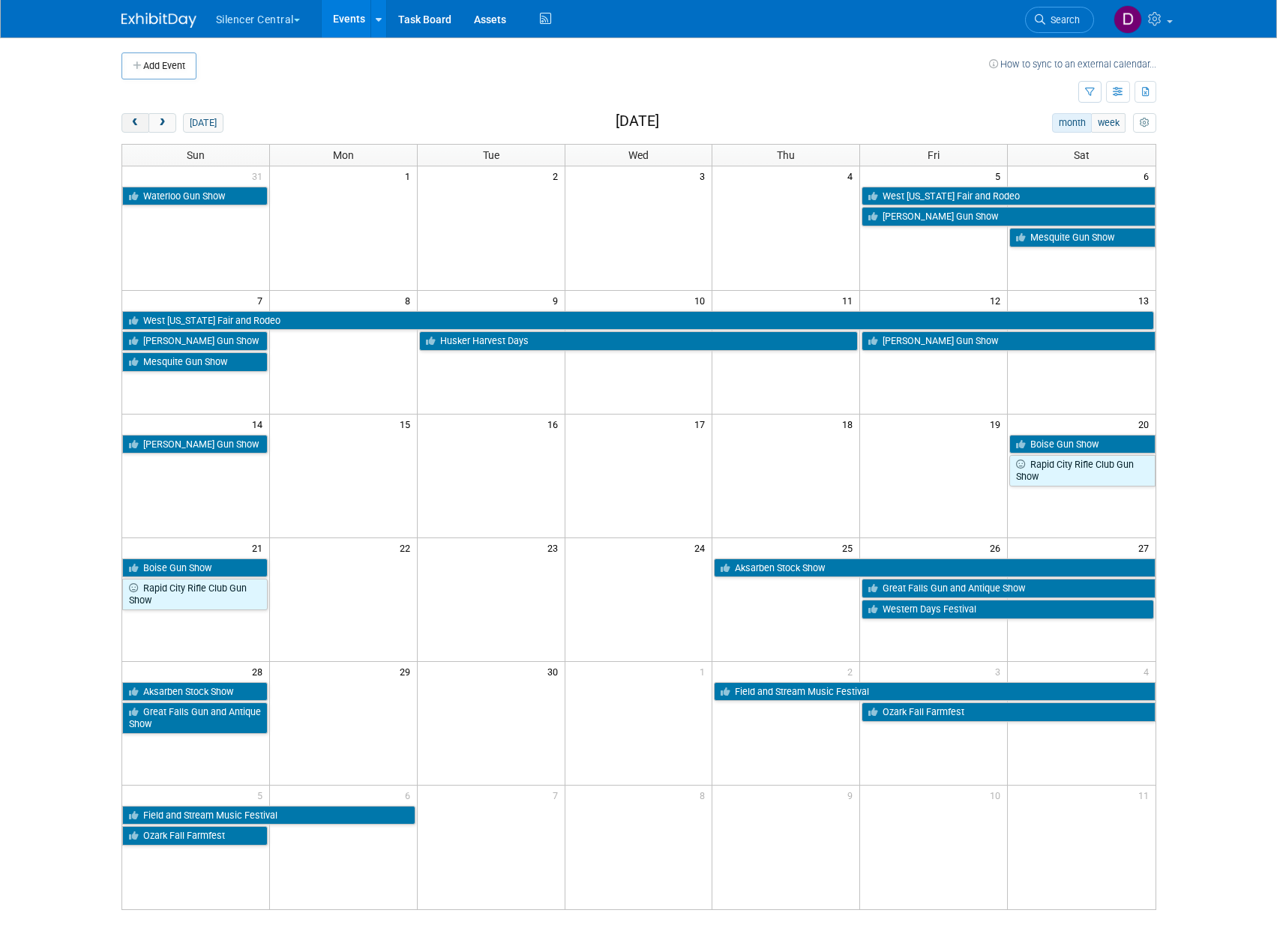
click at [138, 129] on button "prev" at bounding box center [135, 123] width 28 height 20
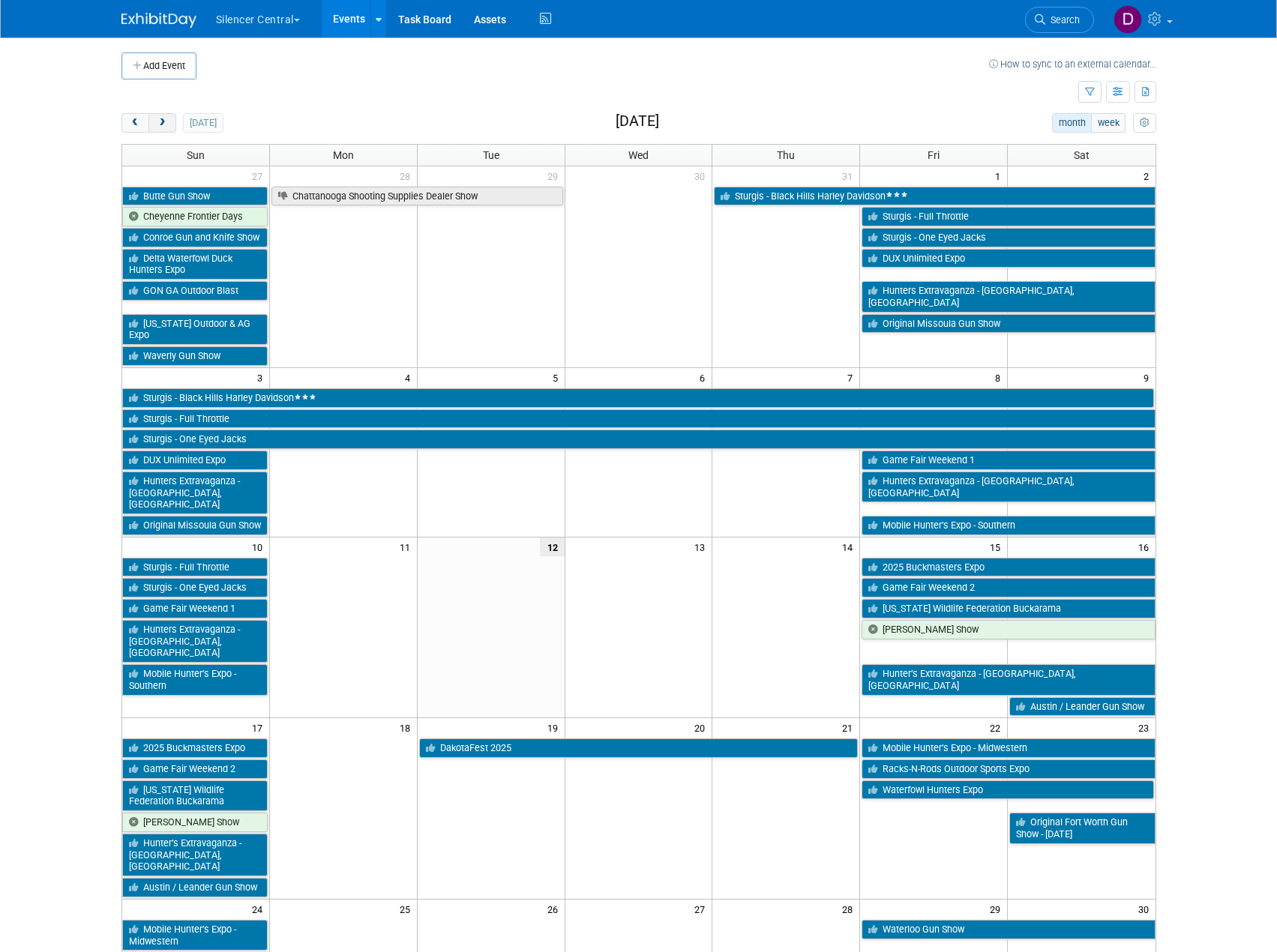
click at [171, 122] on button "next" at bounding box center [162, 123] width 28 height 20
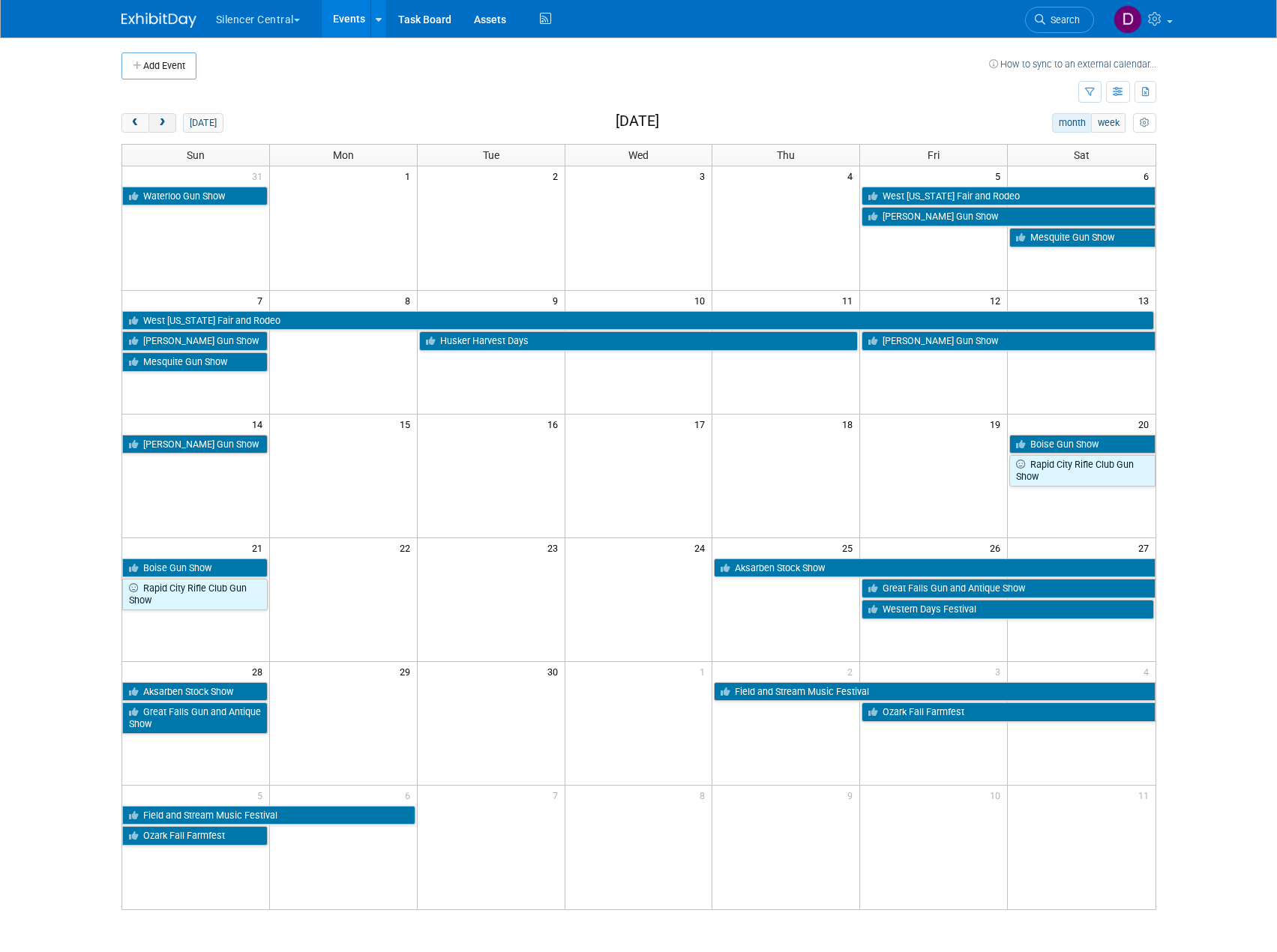
click at [171, 122] on button "next" at bounding box center [162, 123] width 28 height 20
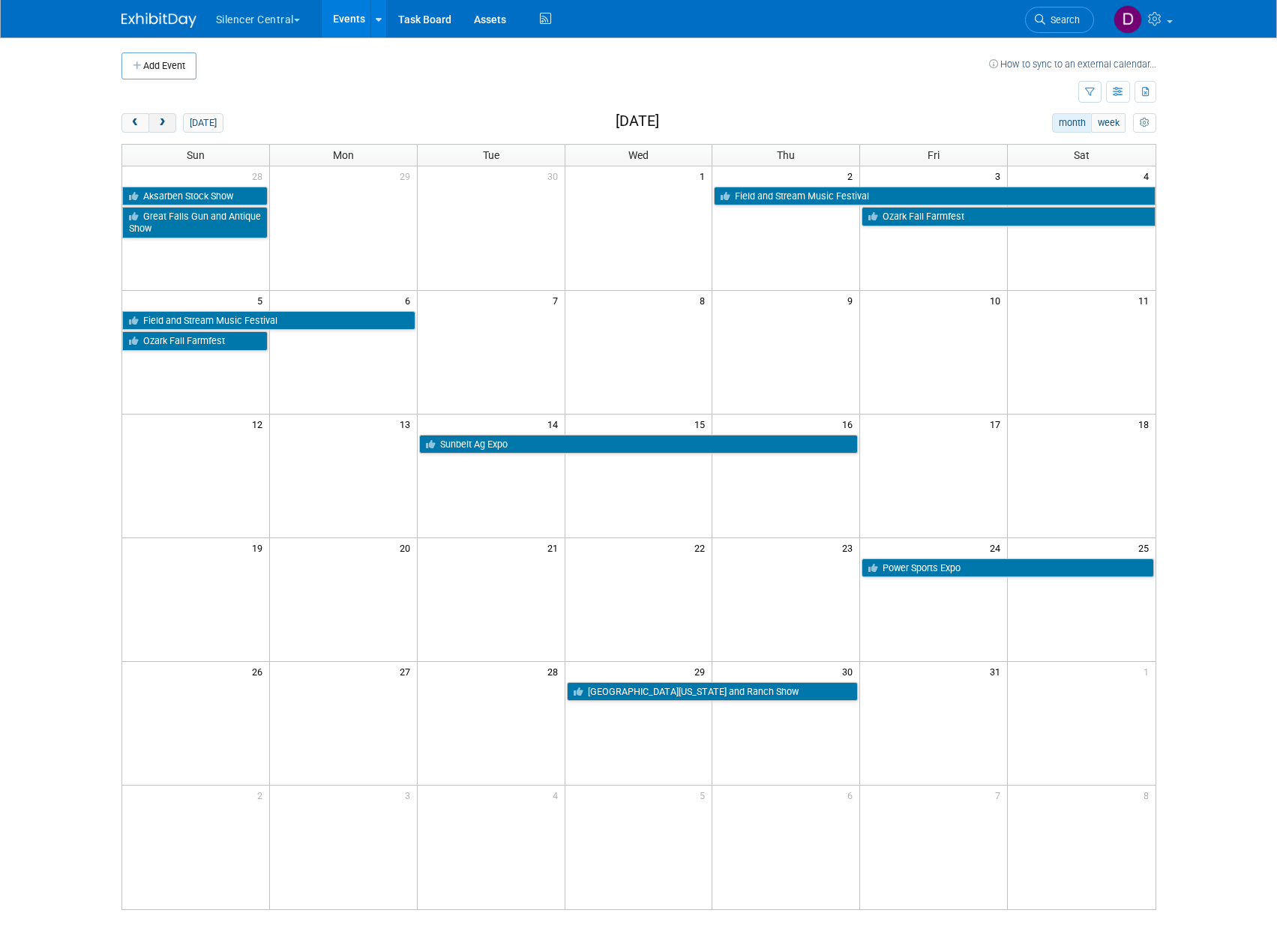
click at [171, 122] on button "next" at bounding box center [162, 123] width 28 height 20
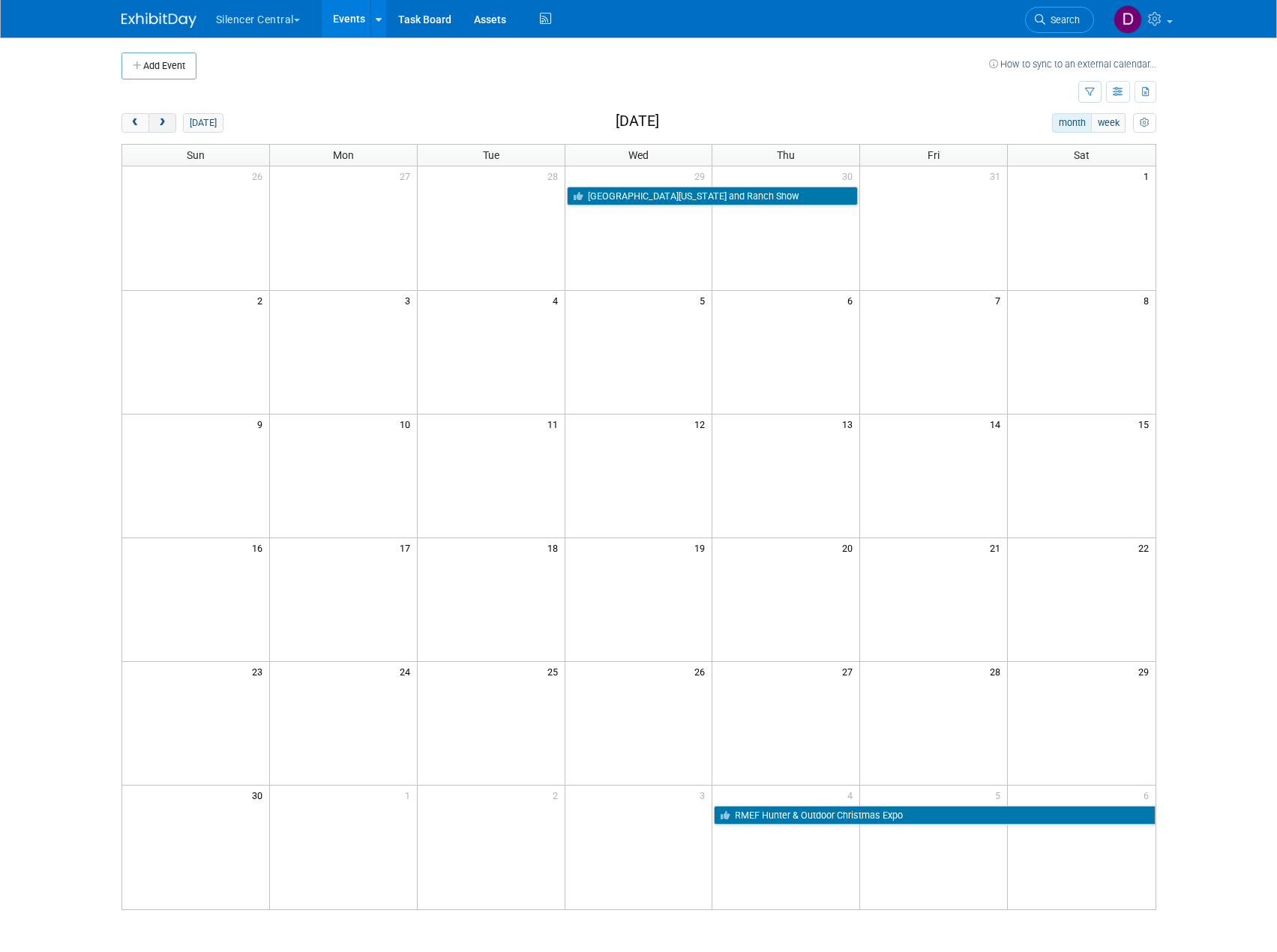
click at [167, 119] on button "next" at bounding box center [162, 123] width 28 height 20
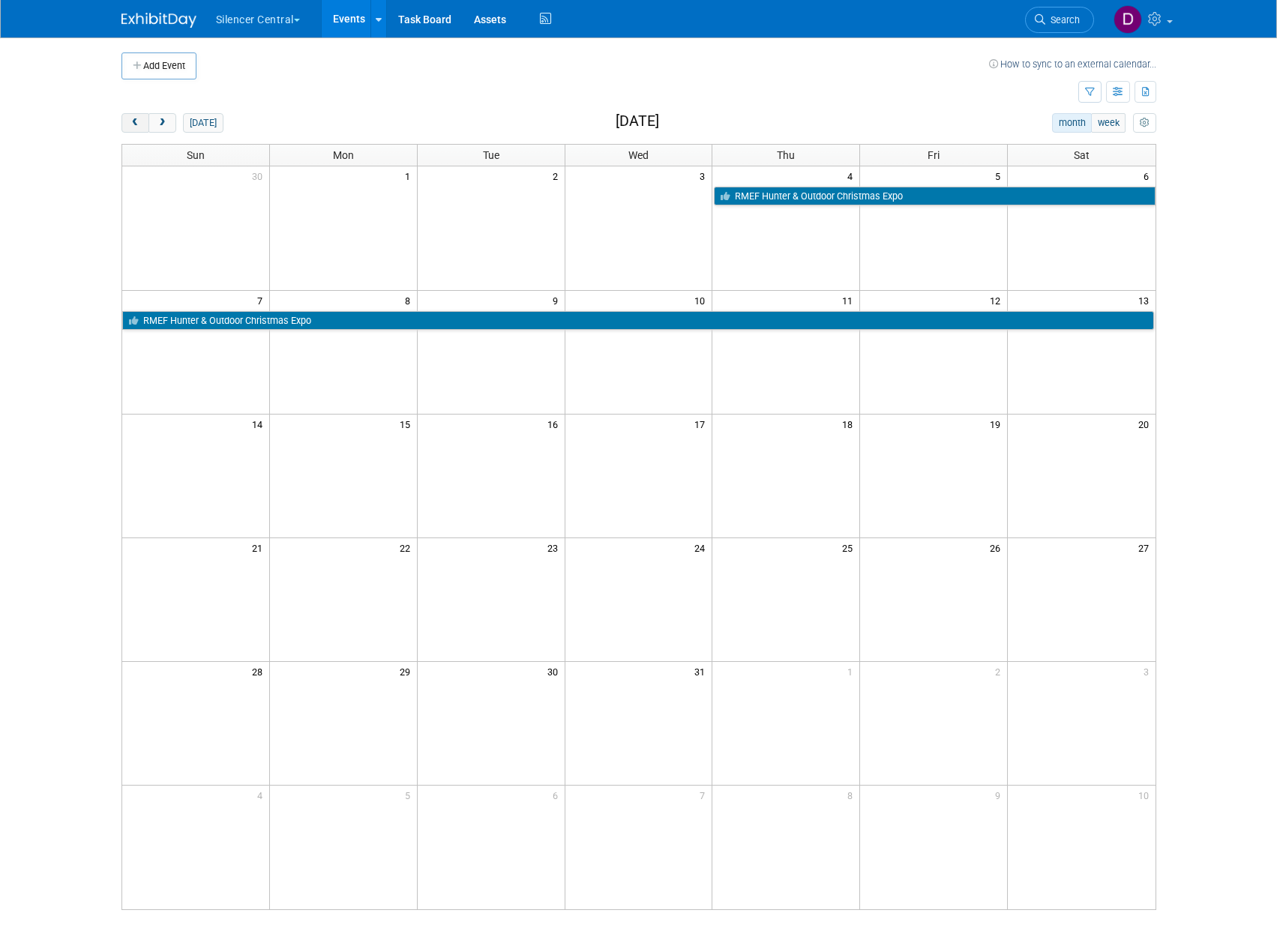
click at [130, 124] on span "prev" at bounding box center [135, 123] width 11 height 10
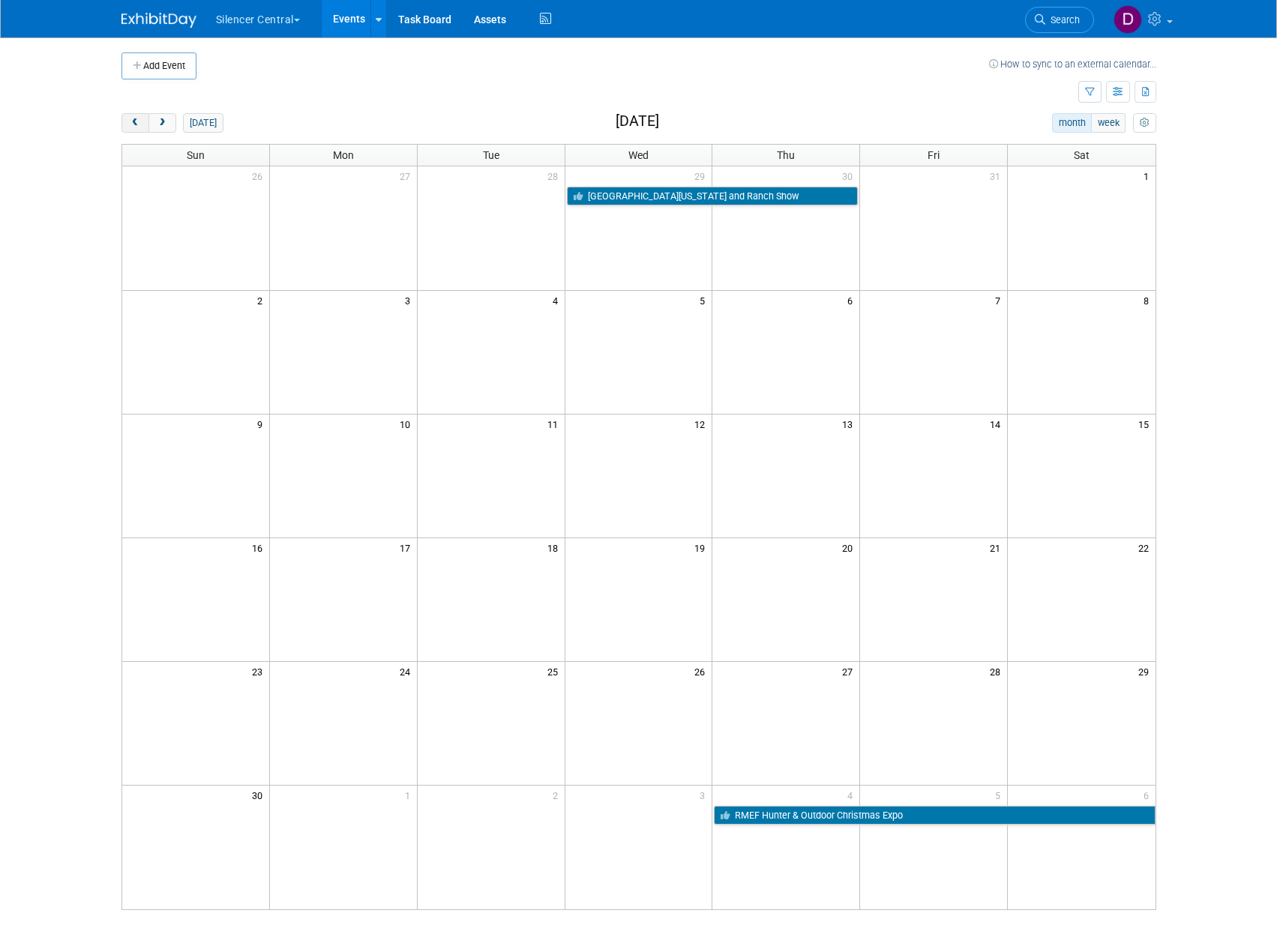
click at [143, 121] on button "prev" at bounding box center [135, 123] width 28 height 20
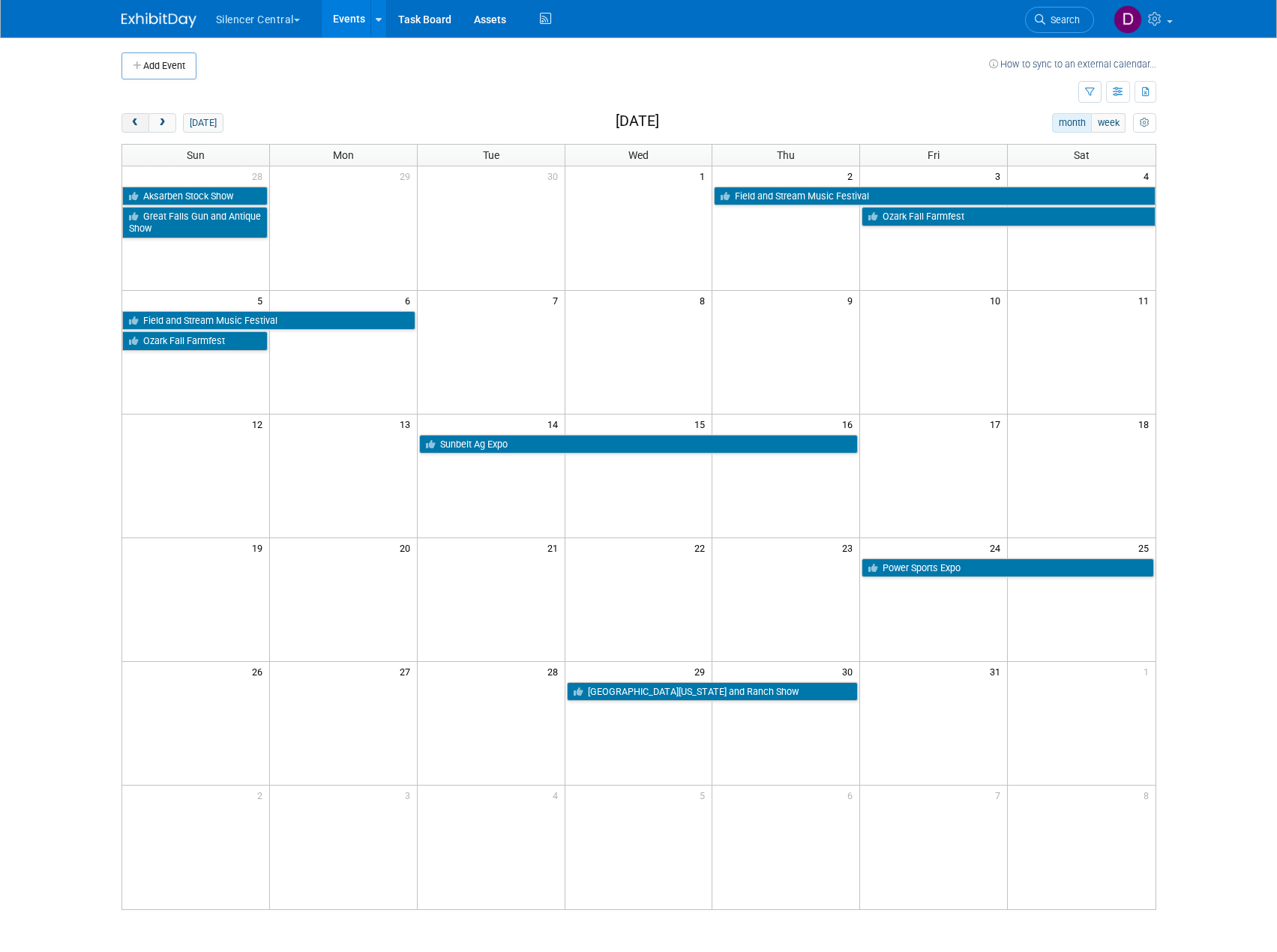
click at [143, 121] on button "prev" at bounding box center [135, 123] width 28 height 20
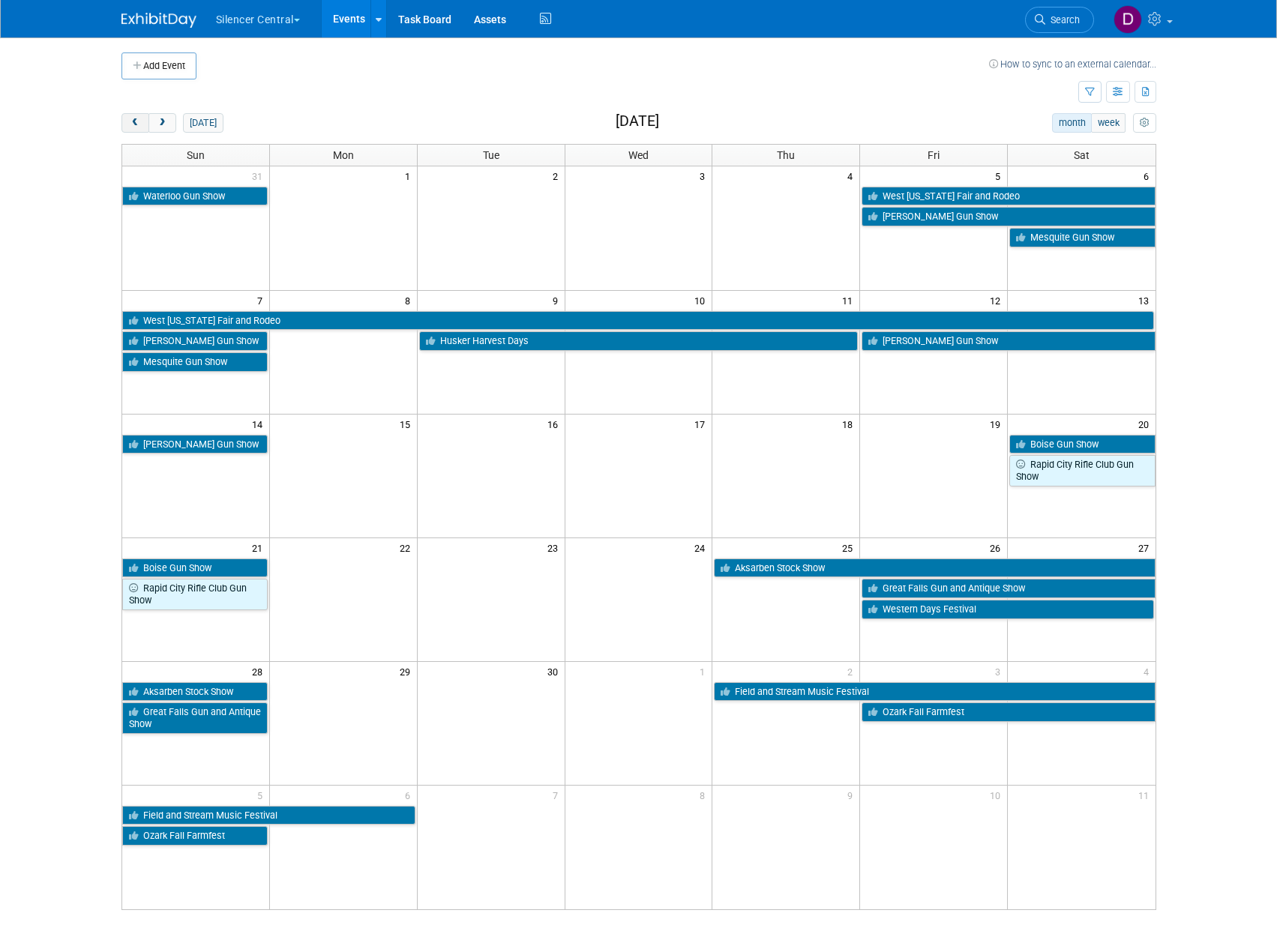
click at [143, 121] on button "prev" at bounding box center [135, 123] width 28 height 20
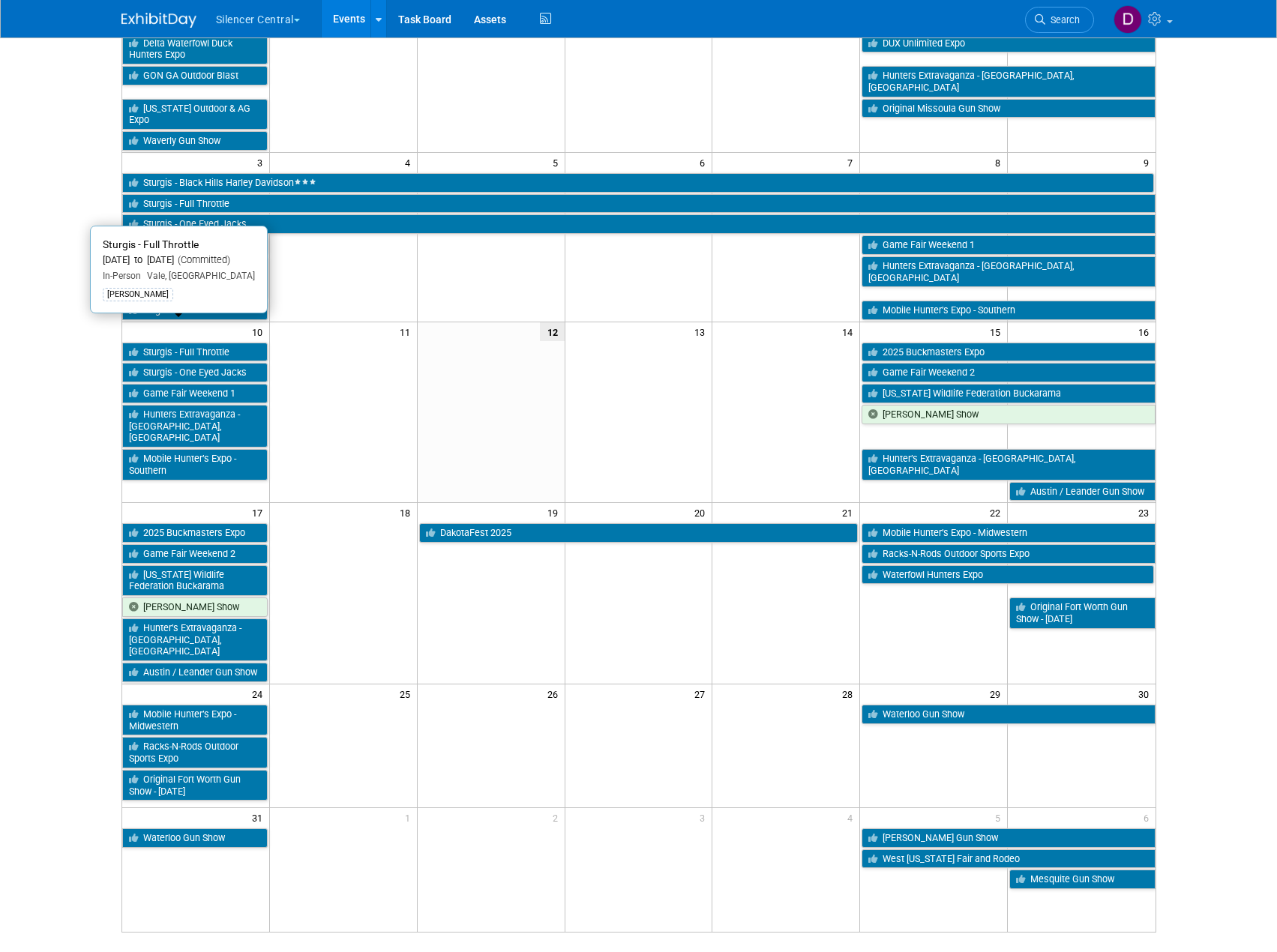
scroll to position [225, 0]
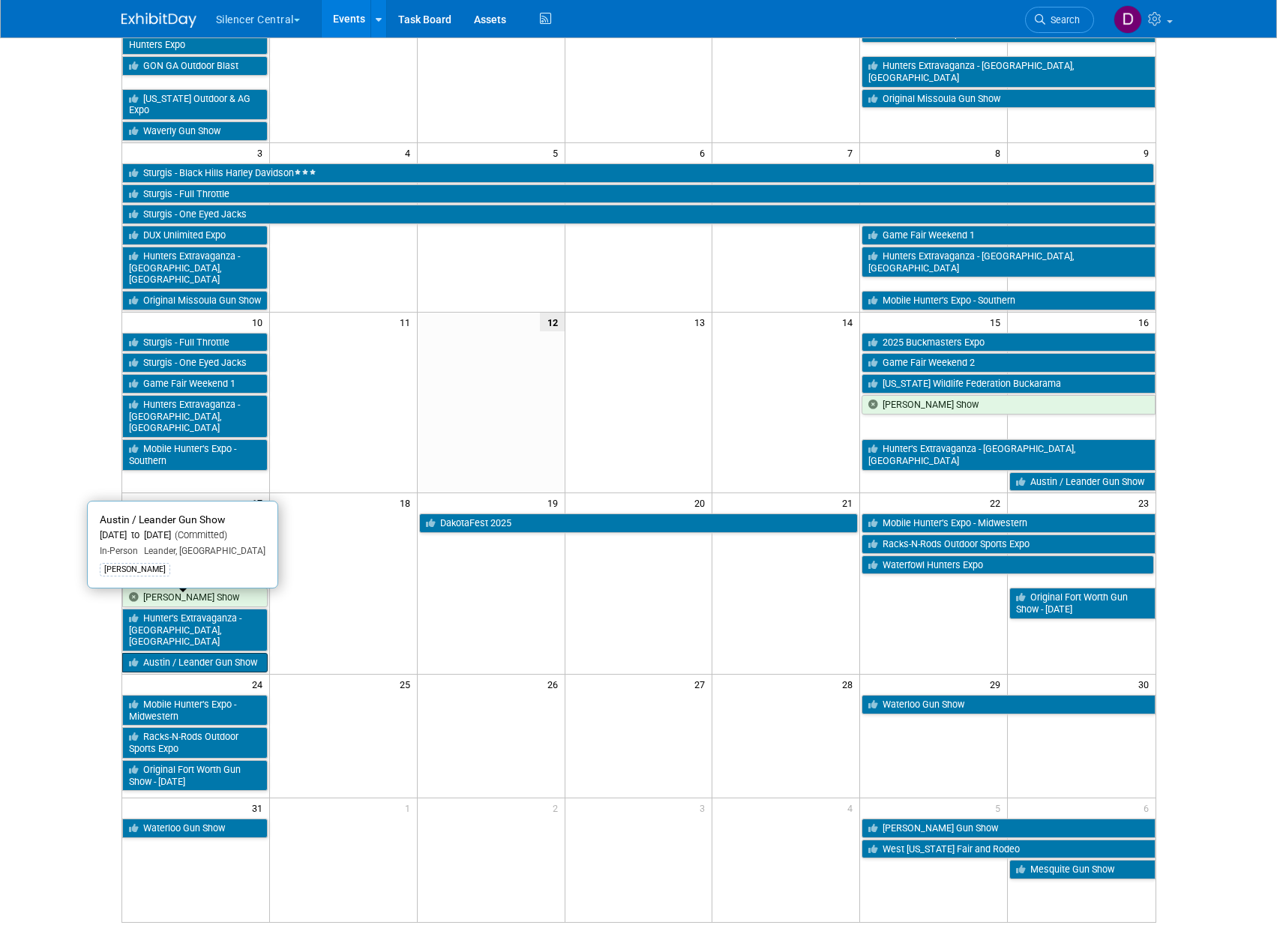
click at [202, 653] on link "Austin / Leander Gun Show" at bounding box center [195, 663] width 146 height 20
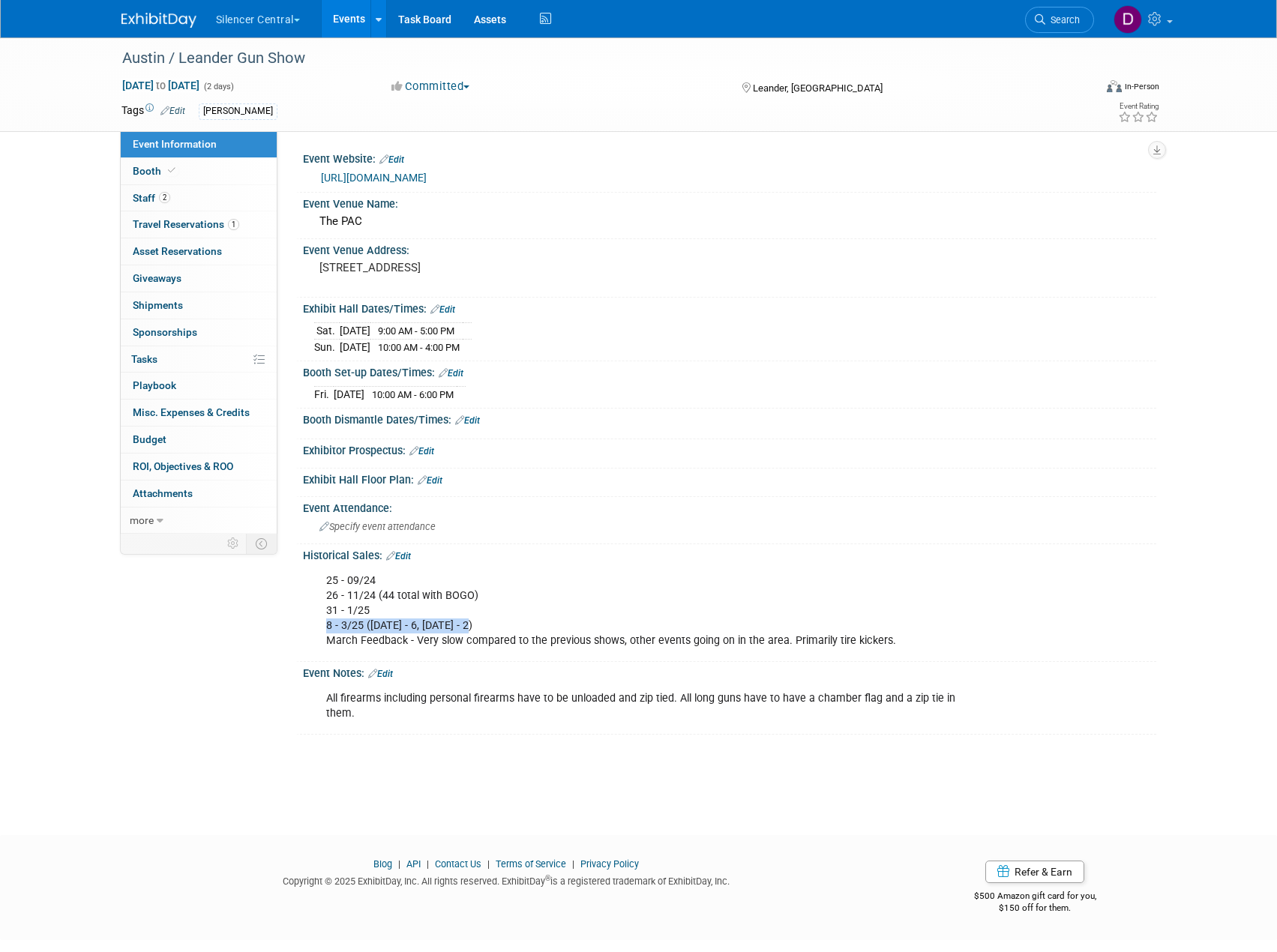
drag, startPoint x: 328, startPoint y: 621, endPoint x: 474, endPoint y: 622, distance: 146.0
click at [474, 622] on div "25 - 09/24 26 - 11/24 (44 total with BOGO) 31 - 1/25 8 - 3/25 ([DATE] - 6, [DAT…" at bounding box center [653, 611] width 676 height 90
click at [555, 615] on div "25 - 09/24 26 - 11/24 (44 total with BOGO) 31 - 1/25 8 - 3/25 ([DATE] - 6, [DAT…" at bounding box center [653, 611] width 676 height 90
